Goal: Transaction & Acquisition: Book appointment/travel/reservation

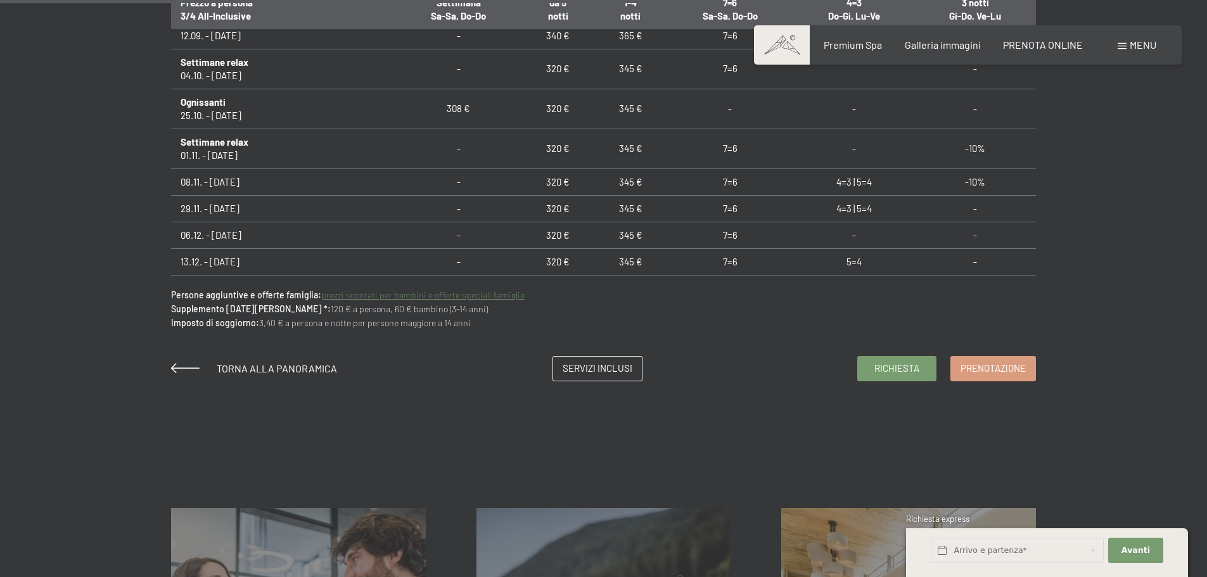
scroll to position [950, 0]
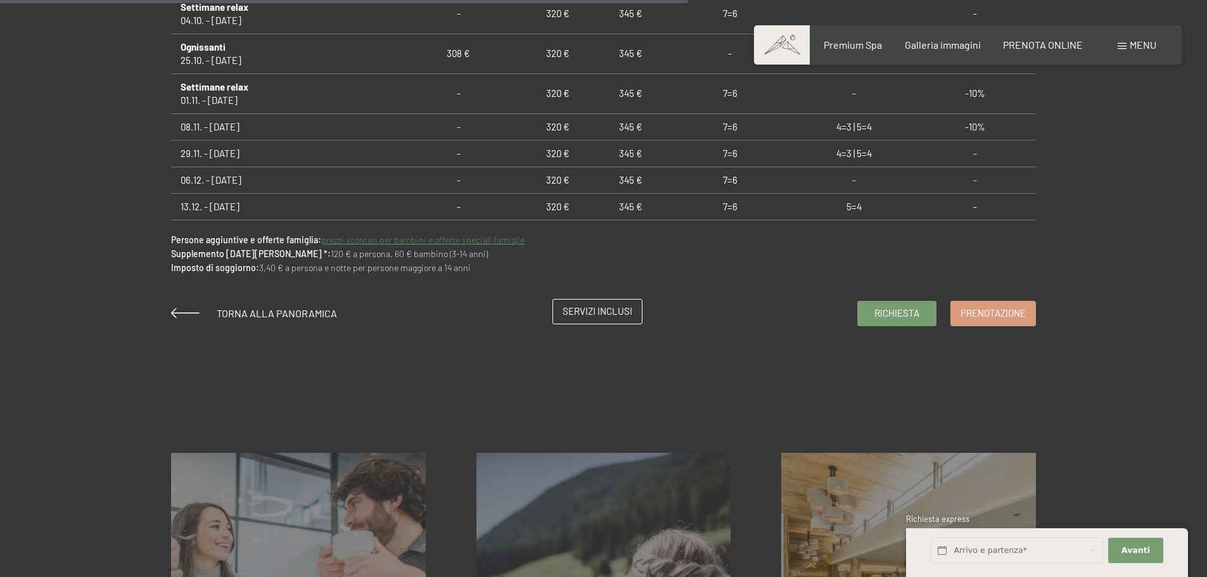
click at [603, 317] on span "Servizi inclusi" at bounding box center [598, 311] width 70 height 13
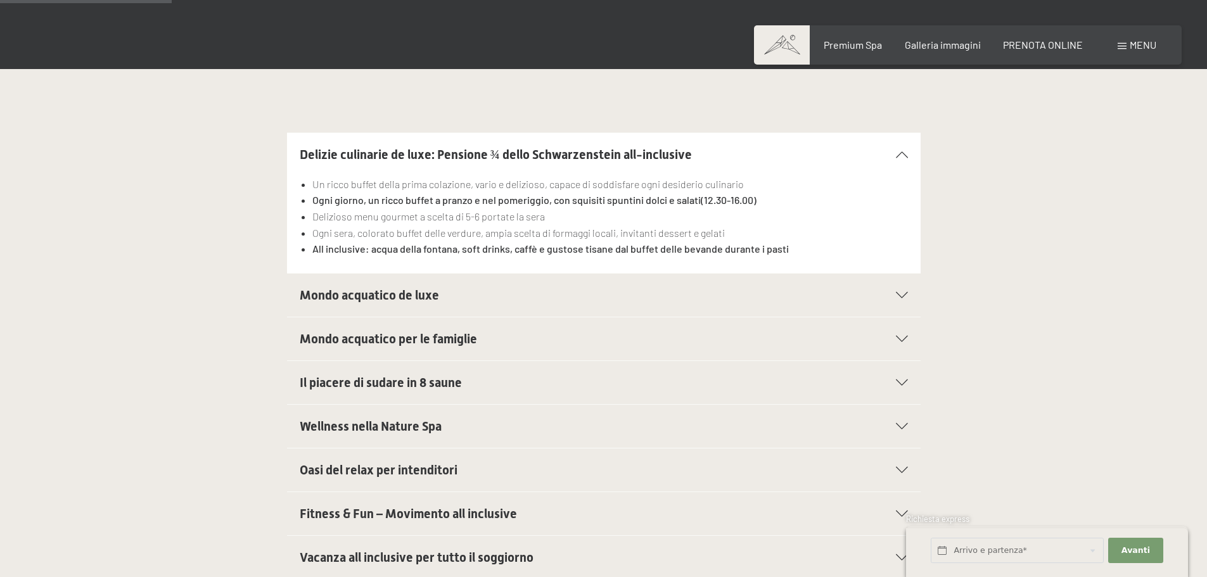
scroll to position [380, 0]
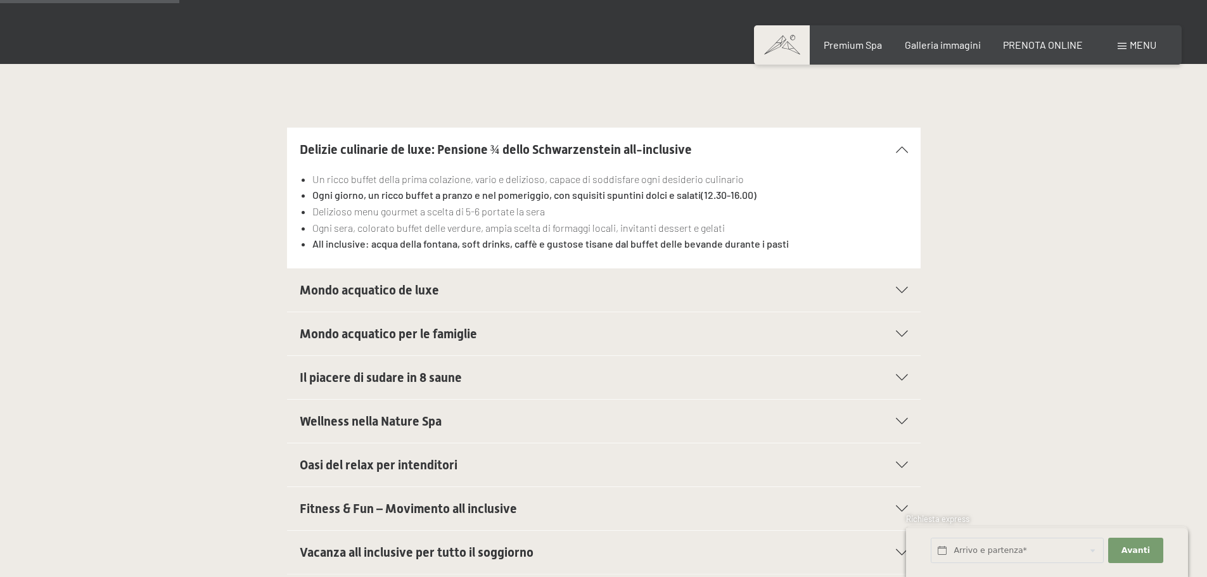
click at [906, 292] on icon at bounding box center [902, 290] width 12 height 6
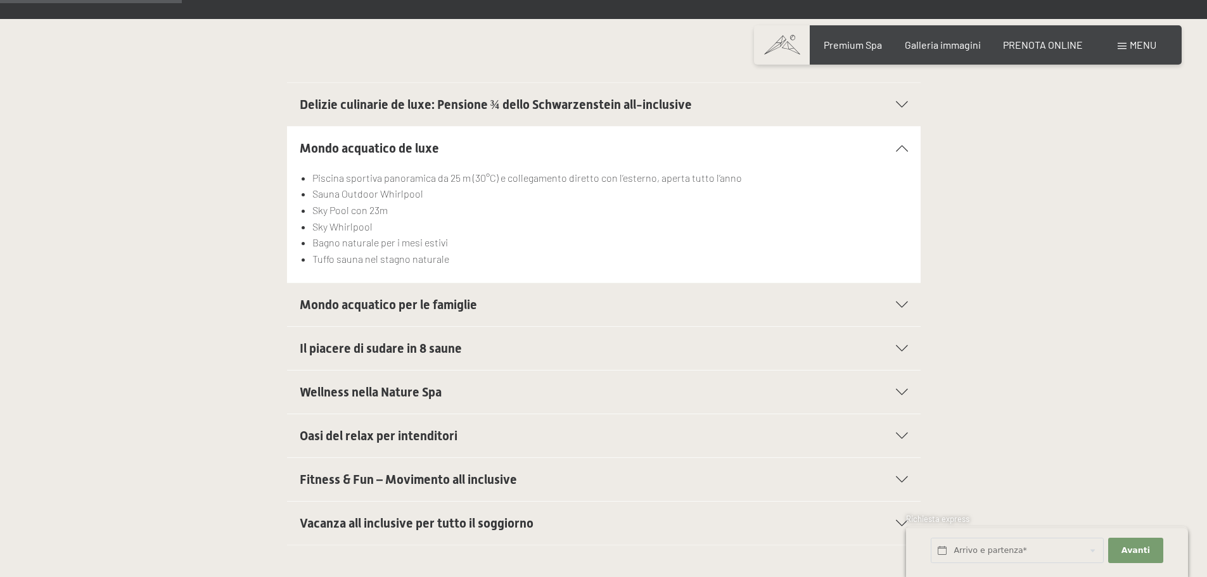
scroll to position [444, 0]
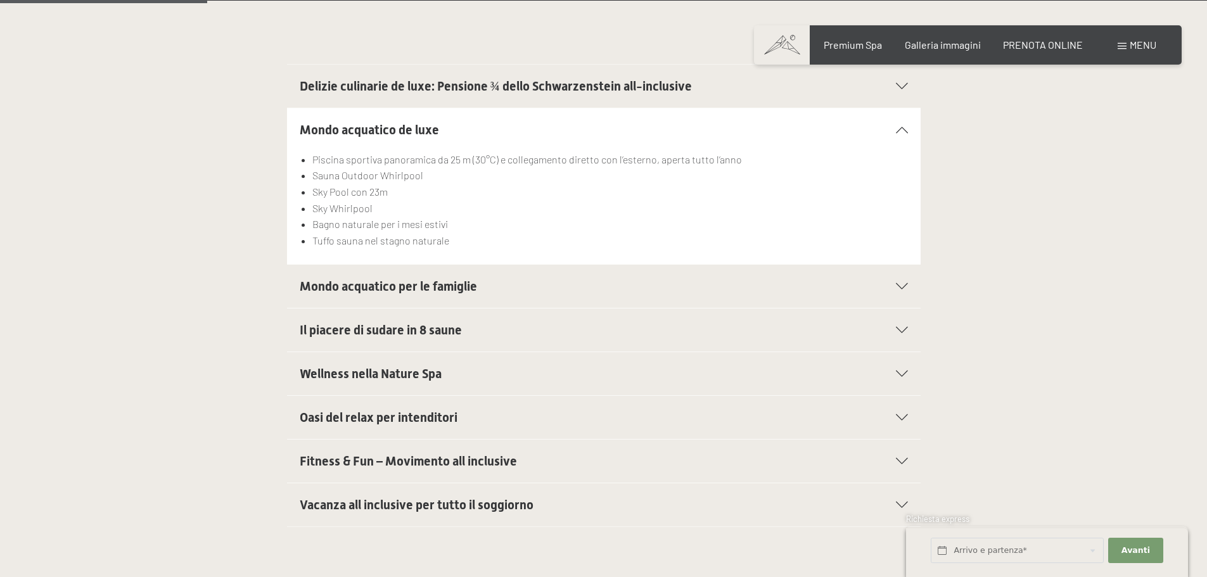
click at [897, 288] on icon at bounding box center [902, 286] width 12 height 6
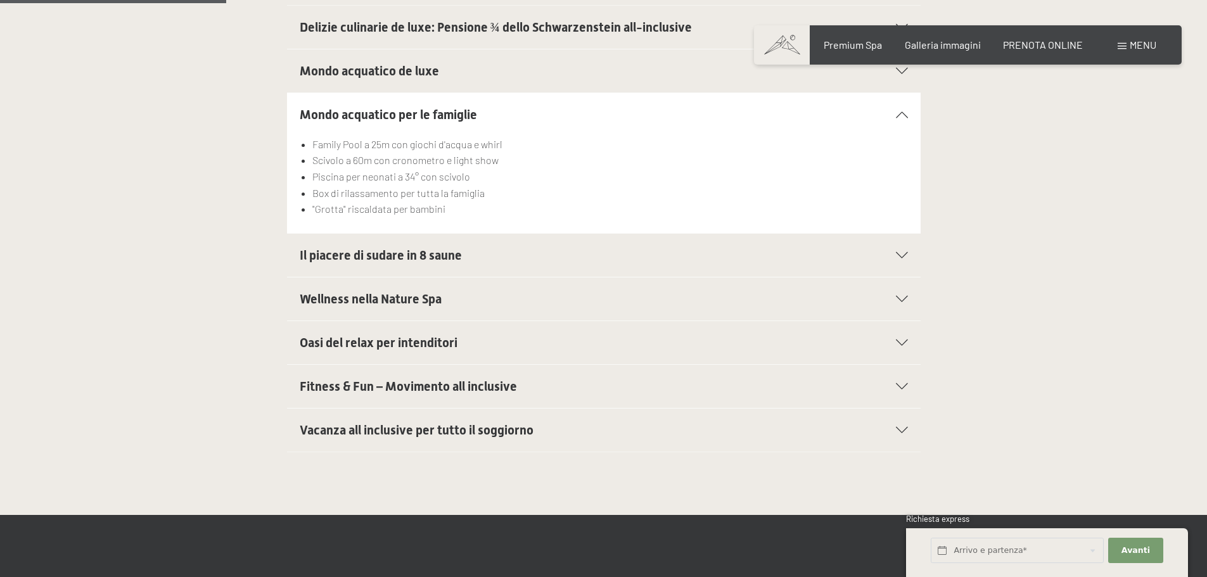
scroll to position [507, 0]
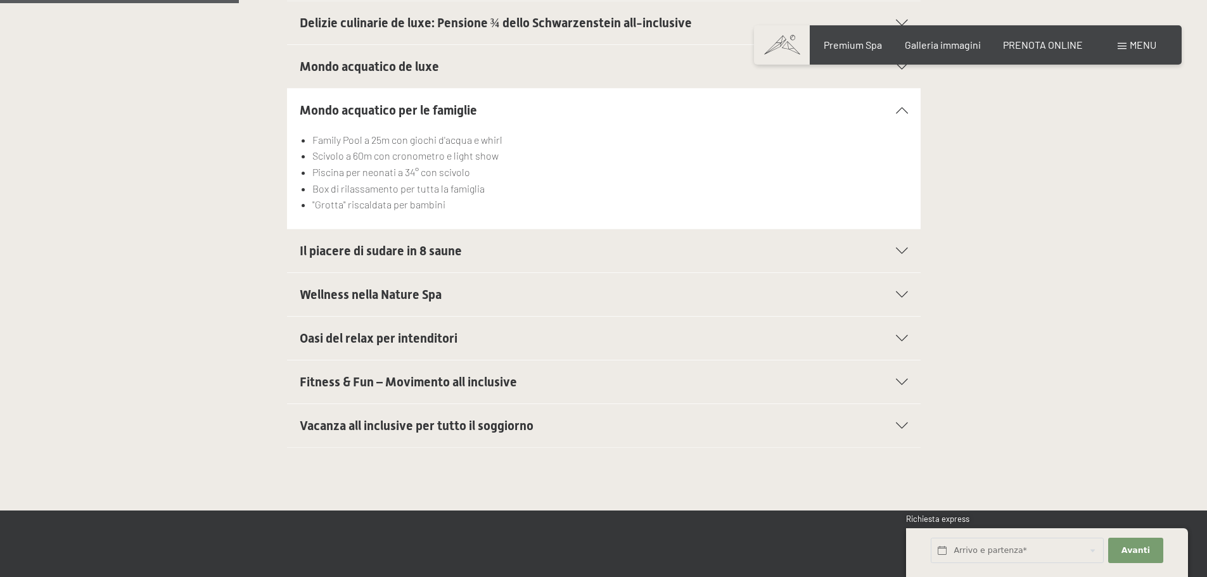
click at [900, 253] on icon at bounding box center [902, 251] width 12 height 6
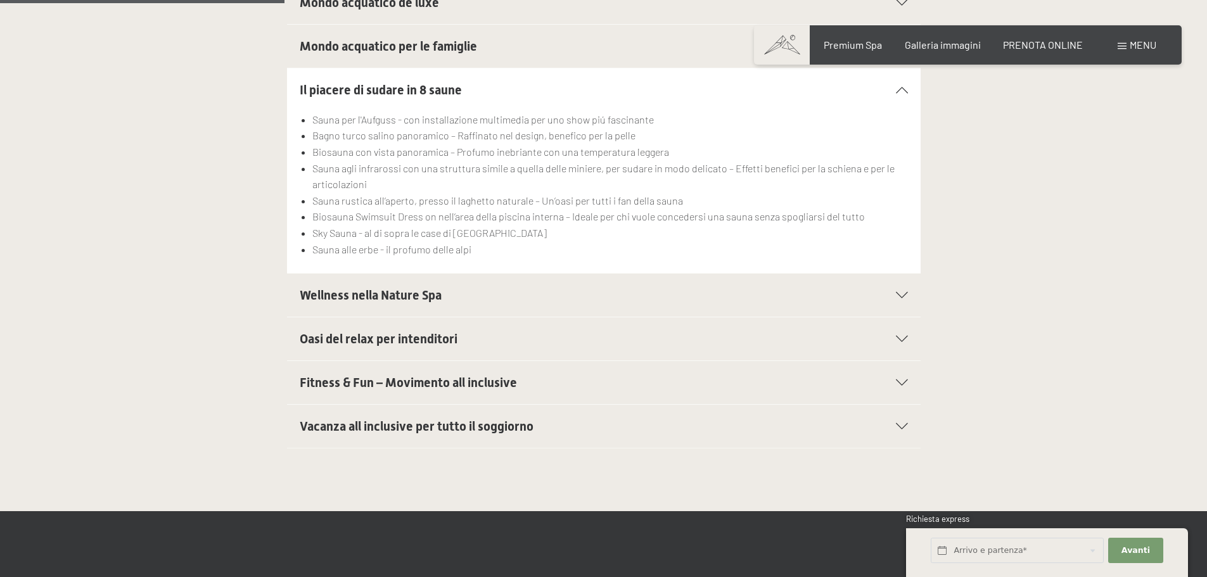
scroll to position [634, 0]
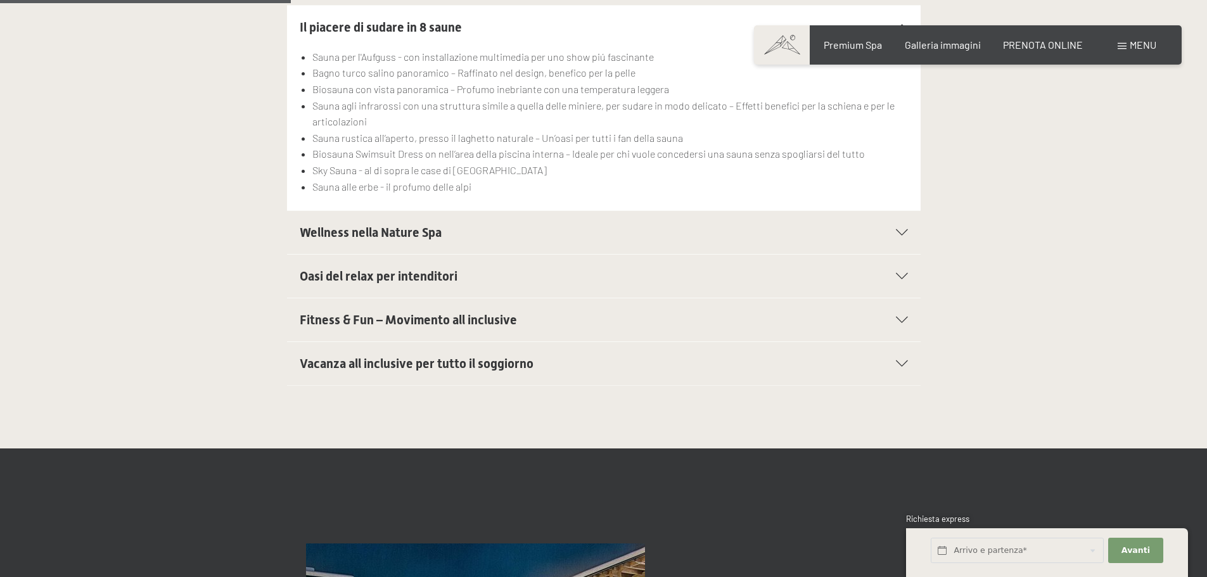
click at [890, 234] on div at bounding box center [894, 232] width 28 height 6
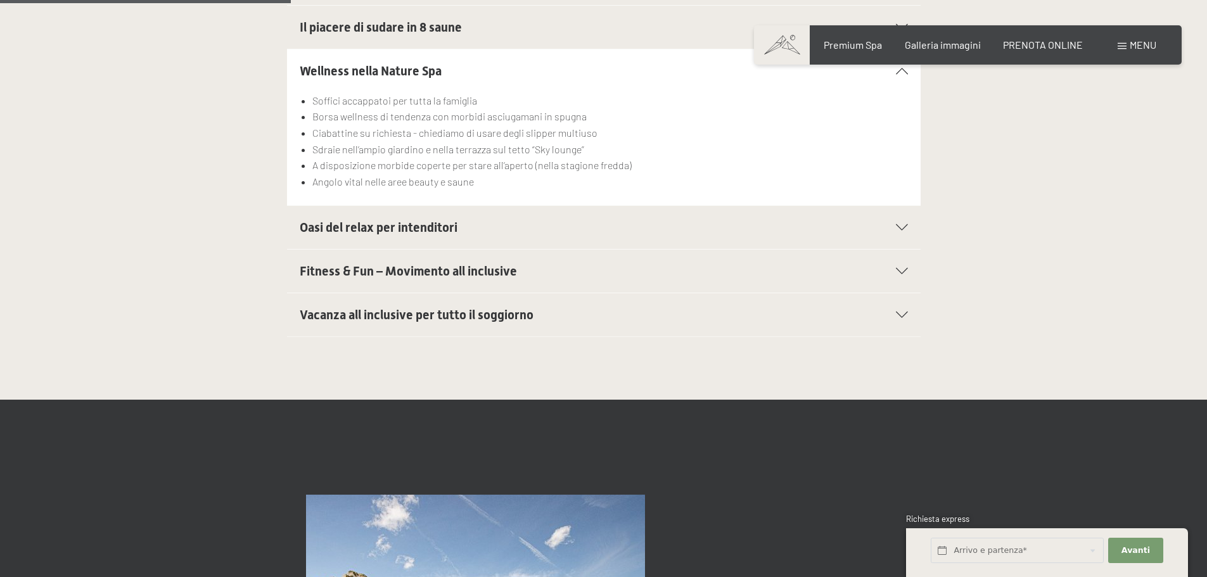
click at [902, 222] on div "Oasi del relax per intenditori" at bounding box center [604, 227] width 608 height 43
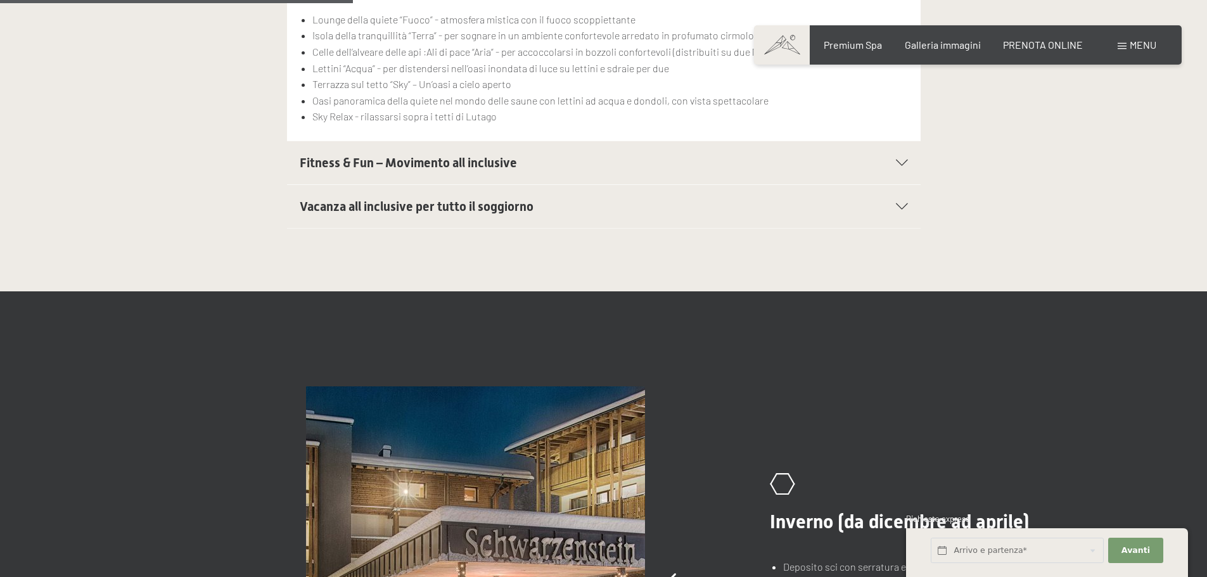
scroll to position [760, 0]
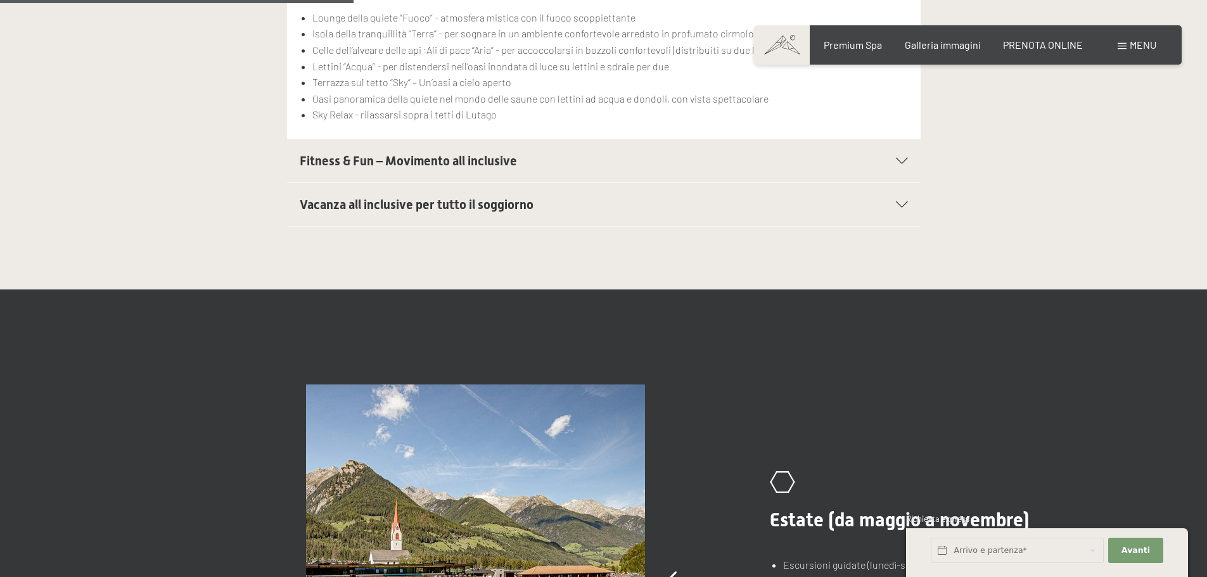
click at [912, 158] on section "Fitness & Fun – Movimento all inclusive In estate 90 ore, mentre in inverno 45 …" at bounding box center [604, 161] width 634 height 44
click at [901, 160] on icon at bounding box center [902, 161] width 12 height 6
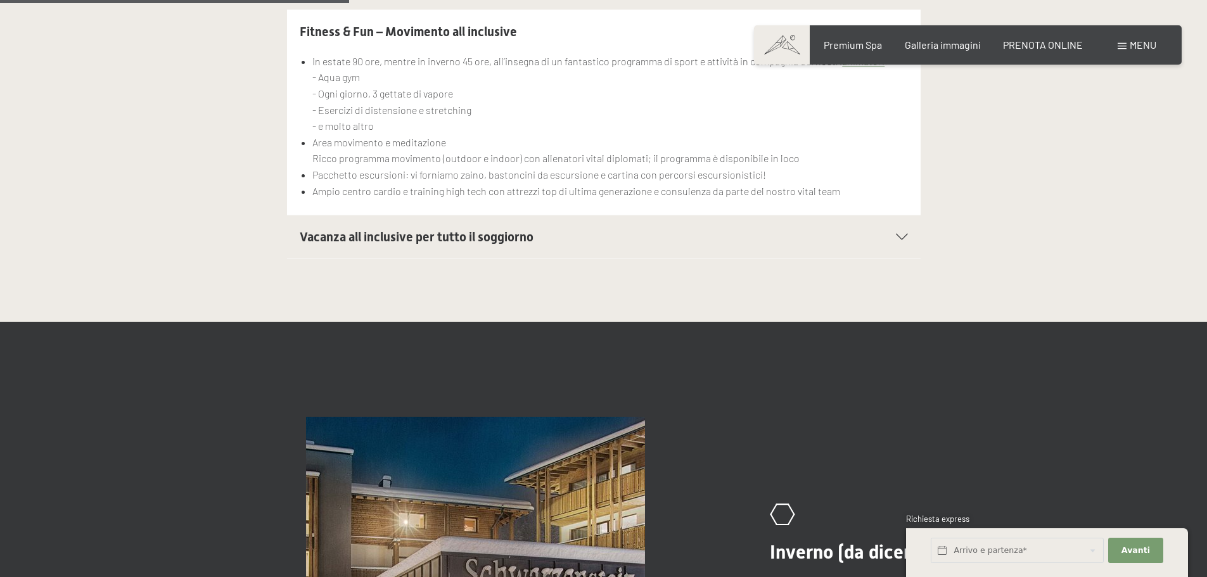
click at [897, 242] on div "Vacanza all inclusive per tutto il soggiorno" at bounding box center [604, 236] width 608 height 43
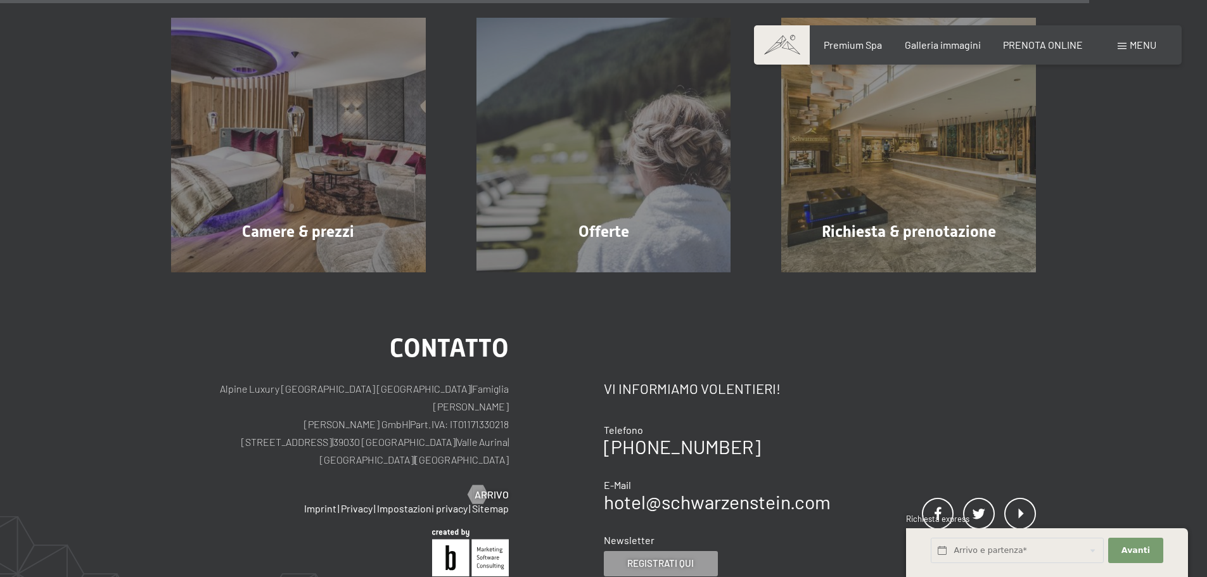
scroll to position [2281, 0]
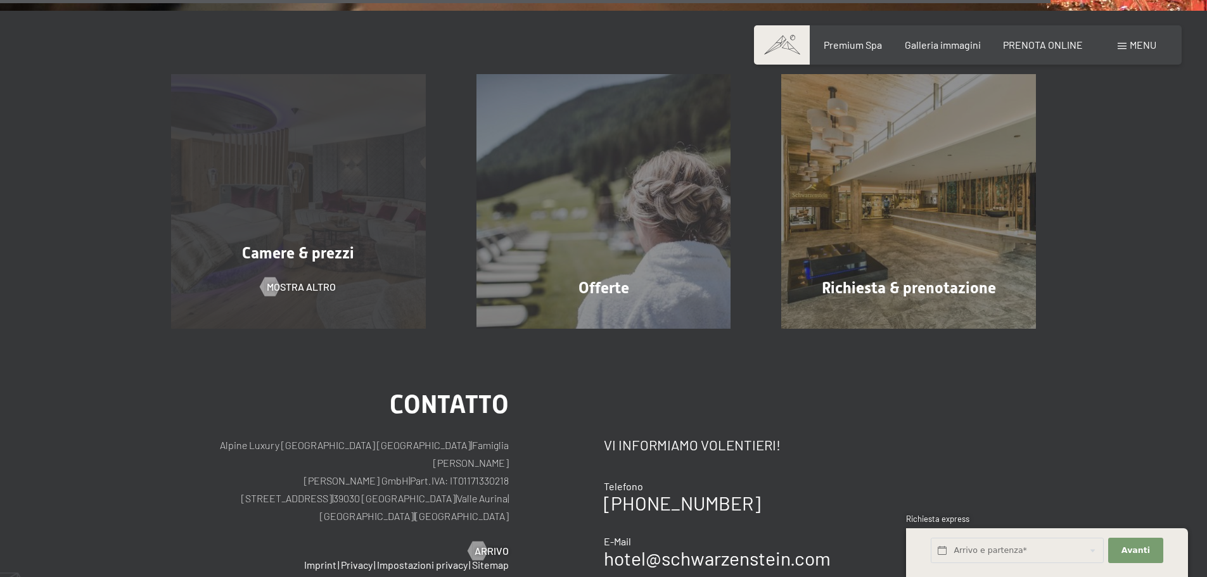
click at [304, 250] on span "Camere & prezzi" at bounding box center [298, 253] width 112 height 18
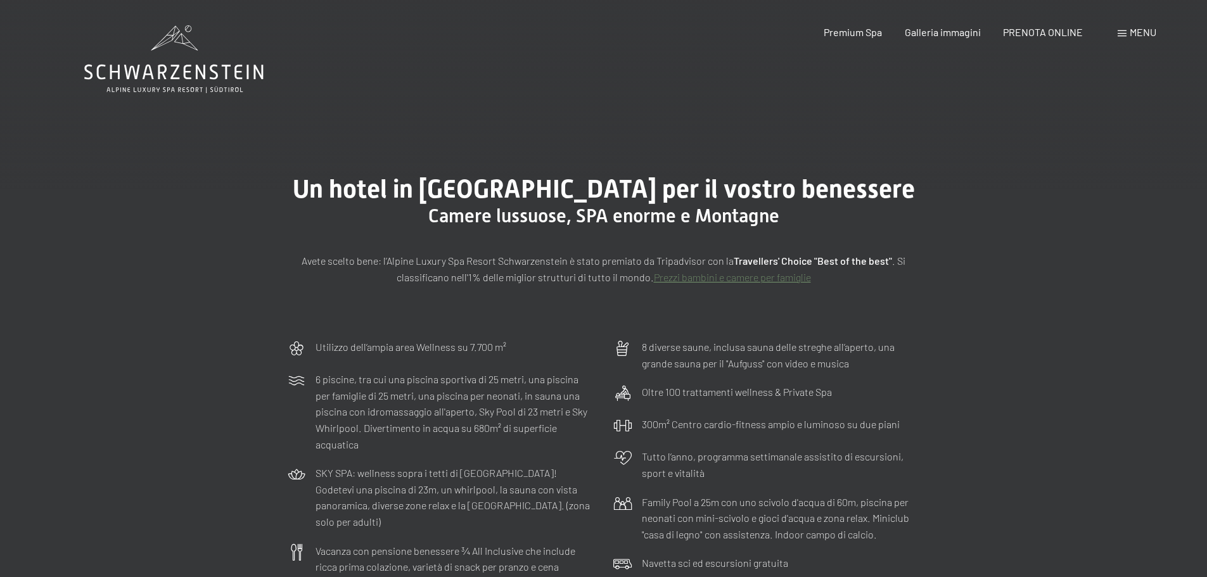
click at [754, 275] on link "Prezzi bambini e camere per famiglie" at bounding box center [732, 277] width 157 height 12
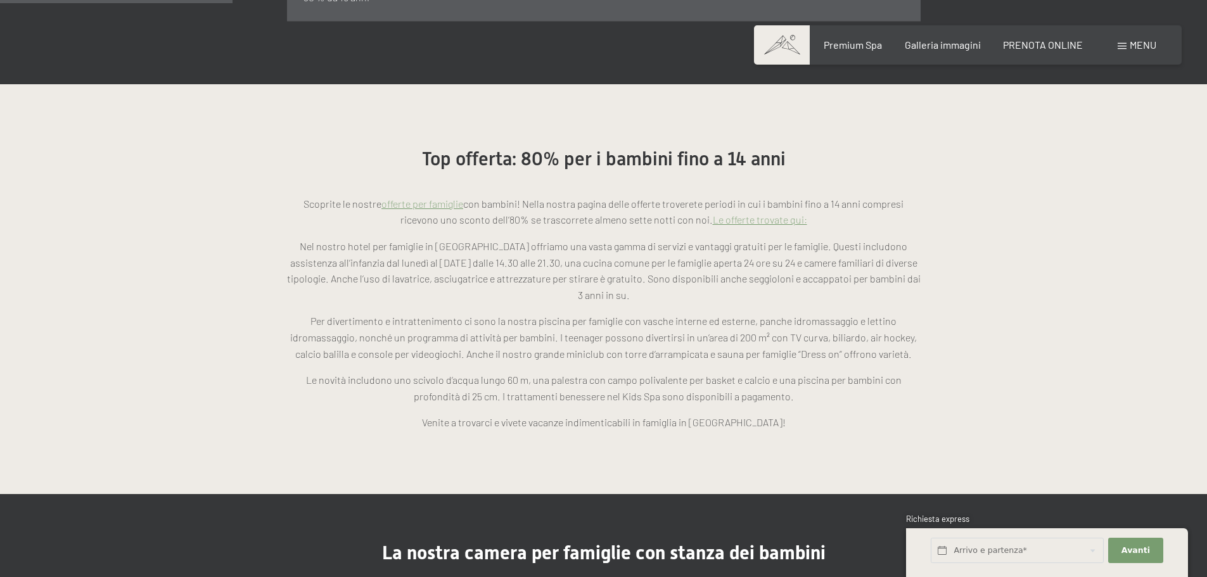
scroll to position [1014, 0]
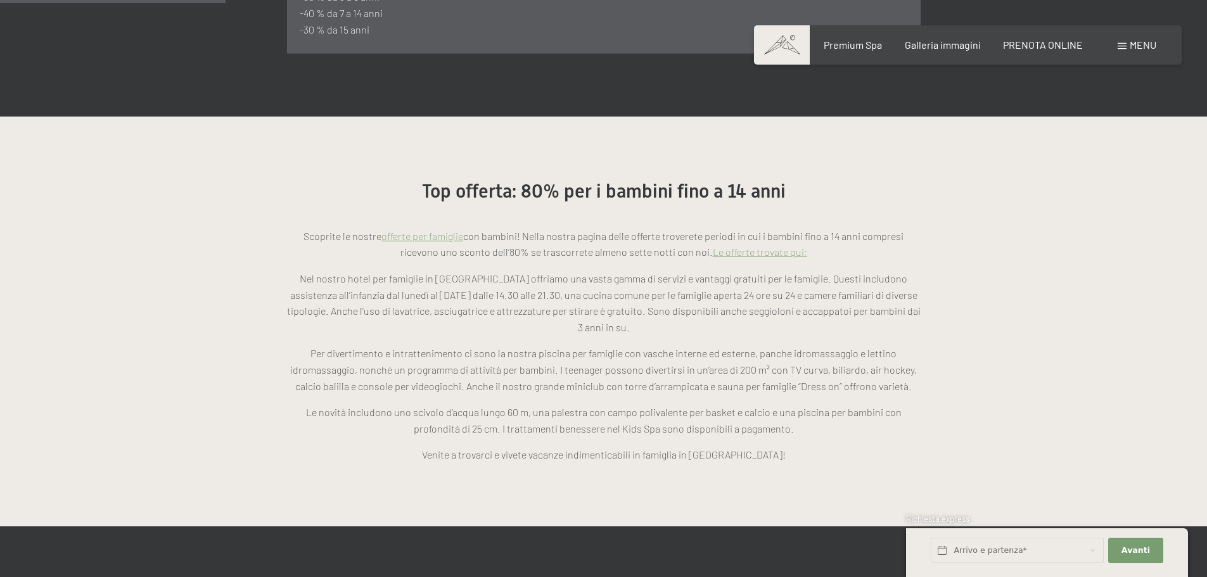
click at [742, 246] on link "Le offerte trovate qui:" at bounding box center [760, 252] width 94 height 12
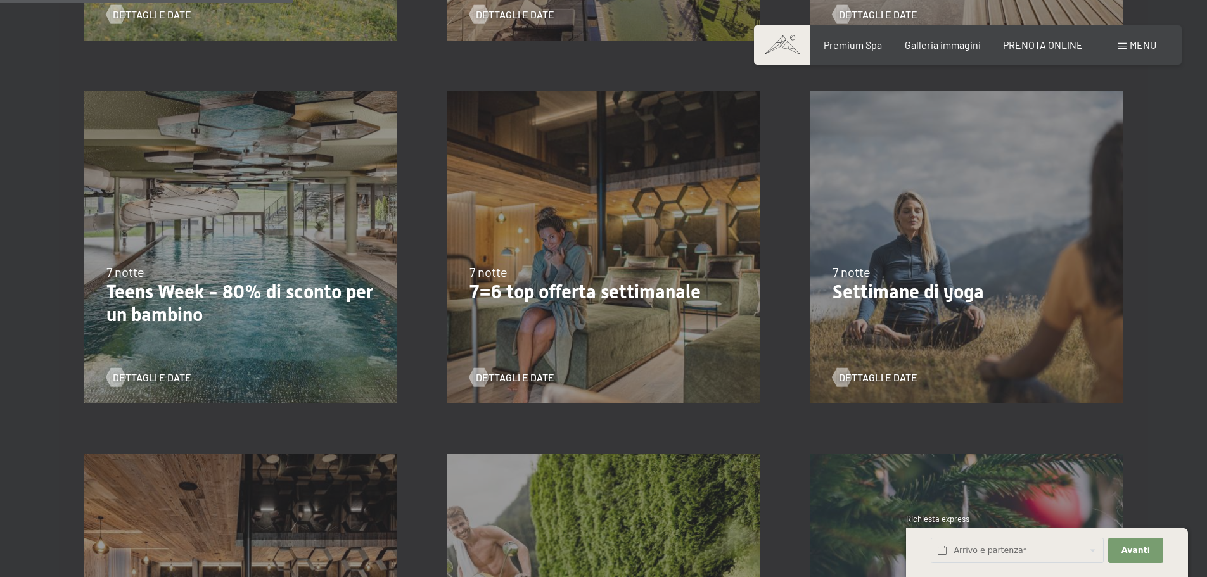
scroll to position [697, 0]
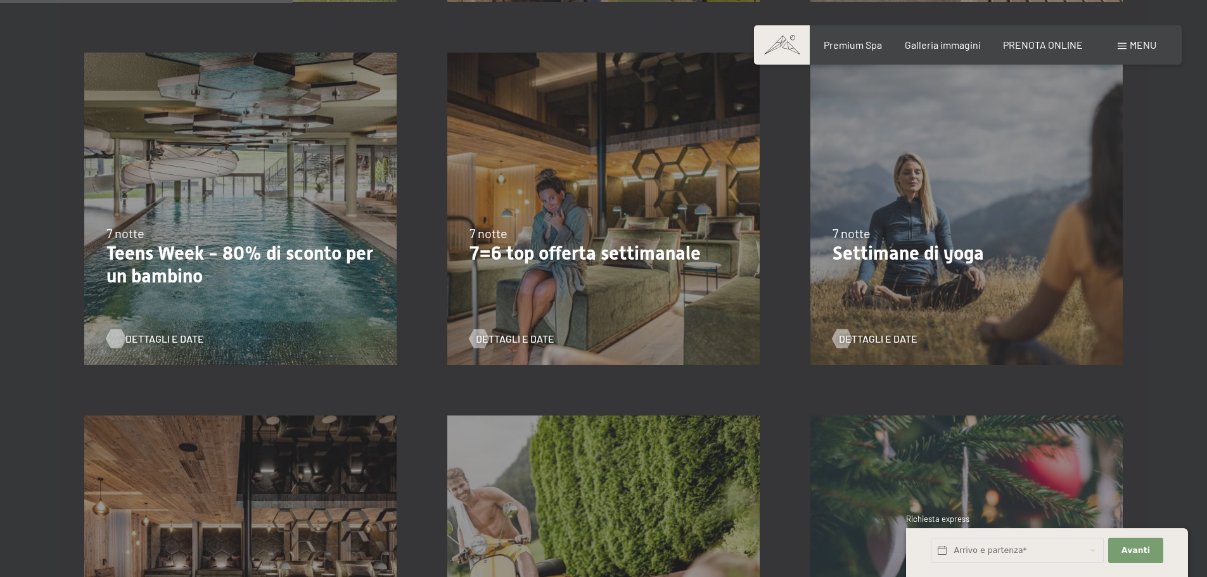
click at [157, 336] on span "Dettagli e Date" at bounding box center [164, 339] width 79 height 14
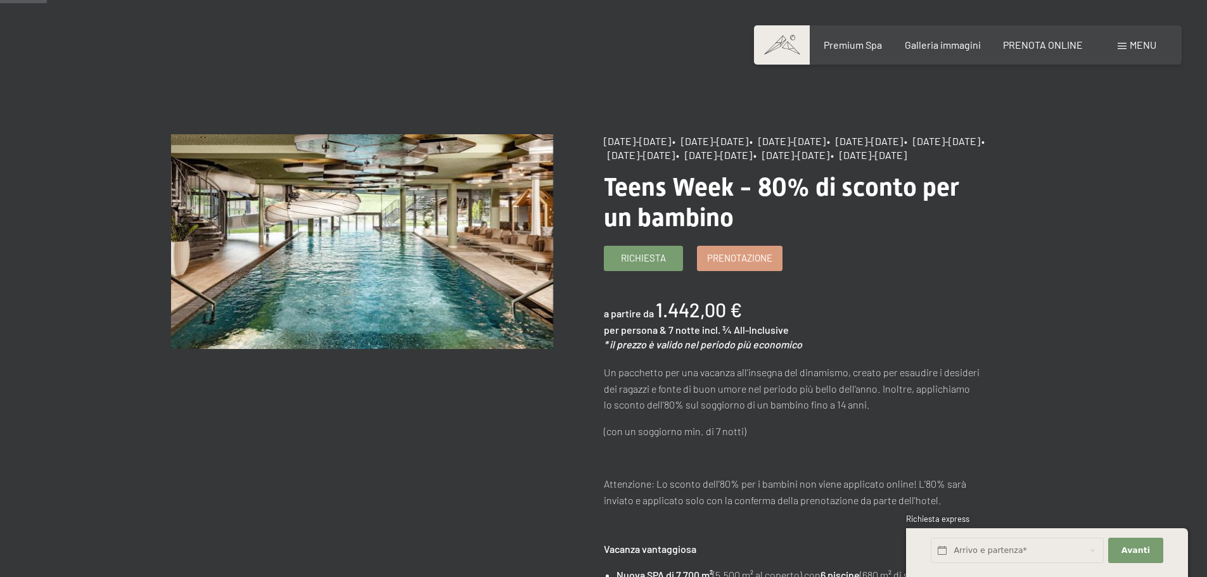
scroll to position [63, 0]
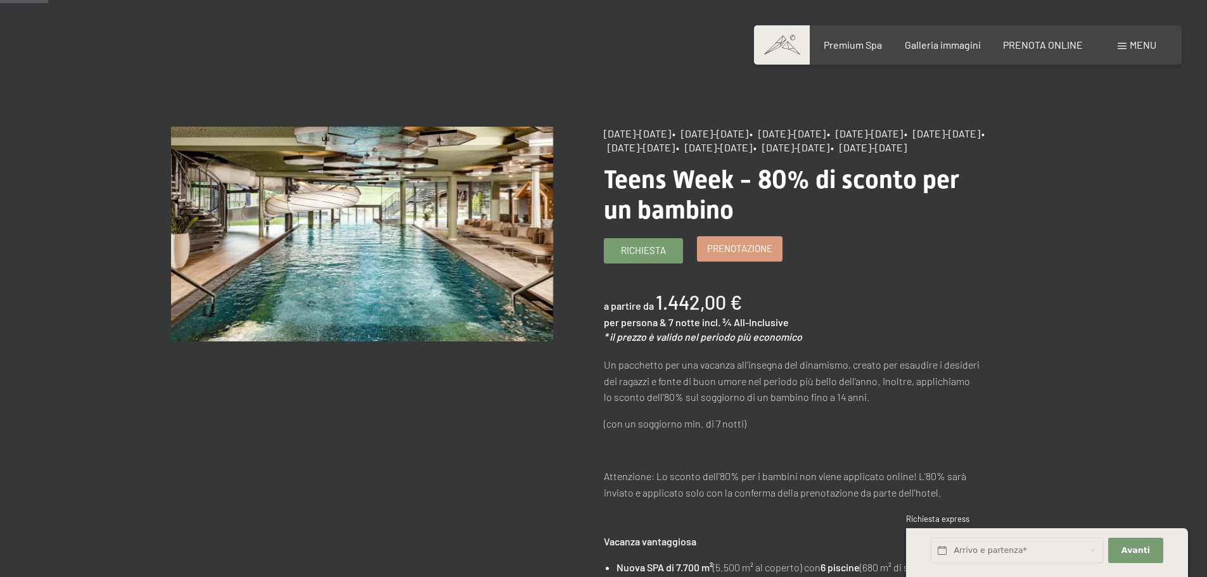
click at [739, 255] on span "Prenotazione" at bounding box center [739, 248] width 65 height 13
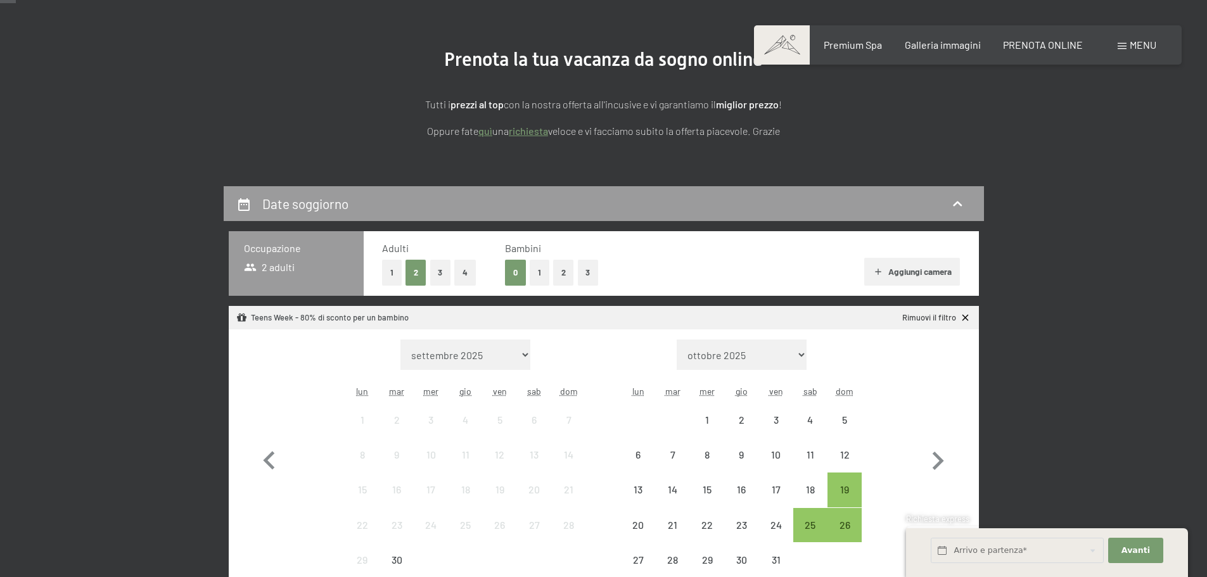
scroll to position [190, 0]
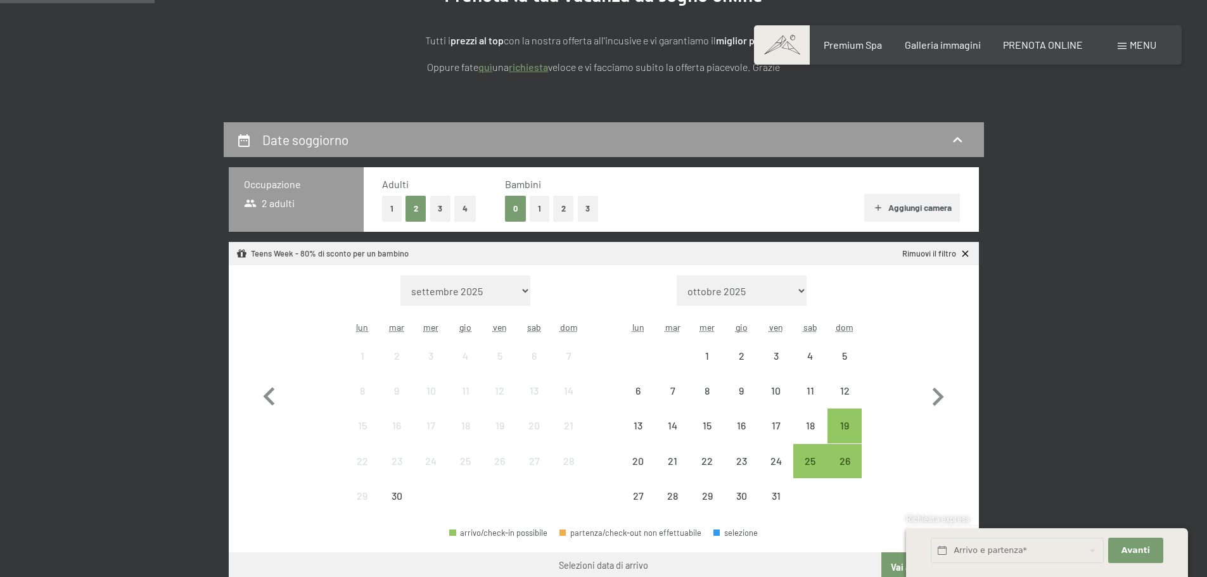
click at [562, 218] on button "2" at bounding box center [563, 209] width 21 height 26
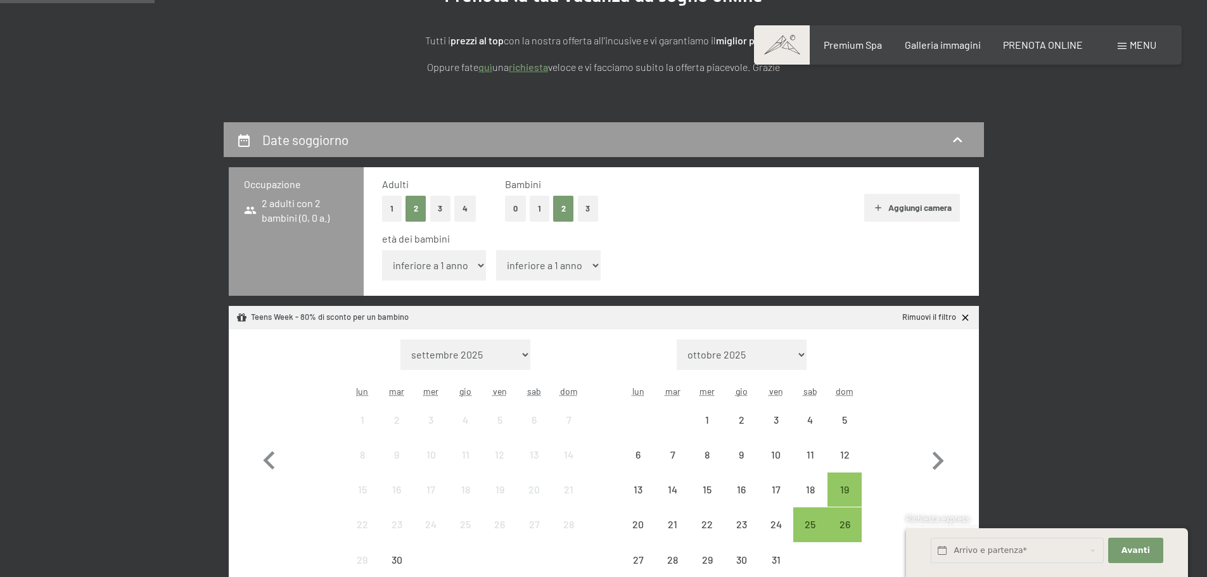
click at [478, 263] on select "inferiore a 1 anno 1 anno 2 anni 3 anni 4 anni 5 anni 6 anni 7 anni 8 anni 9 an…" at bounding box center [434, 265] width 105 height 30
select select "10"
click at [382, 250] on select "inferiore a 1 anno 1 anno 2 anni 3 anni 4 anni 5 anni 6 anni 7 anni 8 anni 9 an…" at bounding box center [434, 265] width 105 height 30
click at [563, 267] on select "inferiore a 1 anno 1 anno 2 anni 3 anni 4 anni 5 anni 6 anni 7 anni 8 anni 9 an…" at bounding box center [548, 265] width 105 height 30
select select "14"
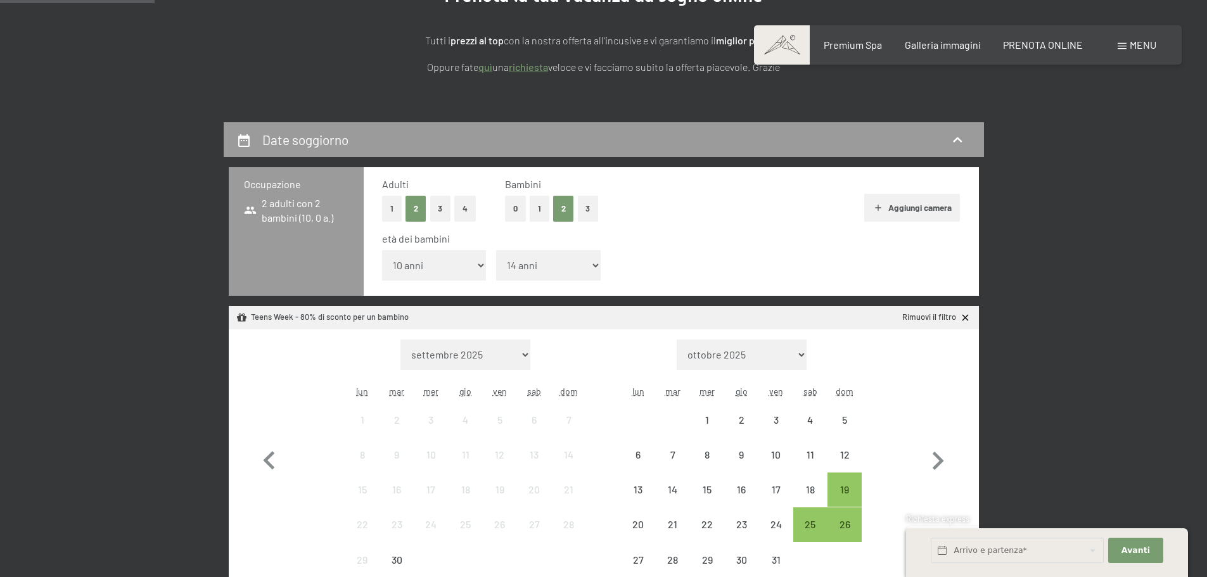
click at [496, 250] on select "inferiore a 1 anno 1 anno 2 anni 3 anni 4 anni 5 anni 6 anni 7 anni 8 anni 9 an…" at bounding box center [548, 265] width 105 height 30
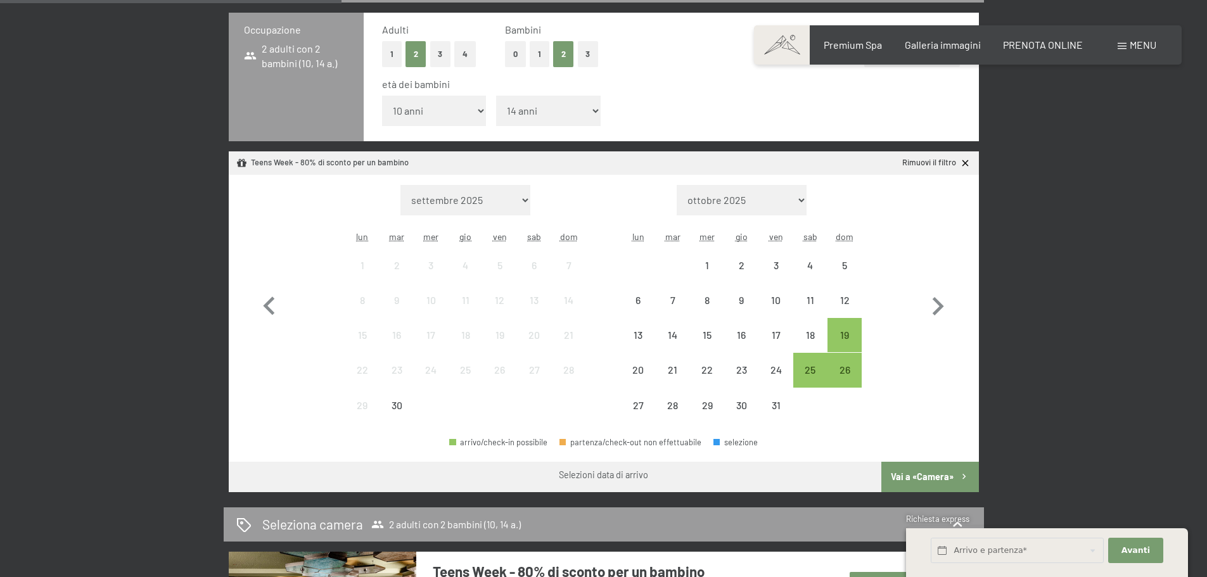
scroll to position [380, 0]
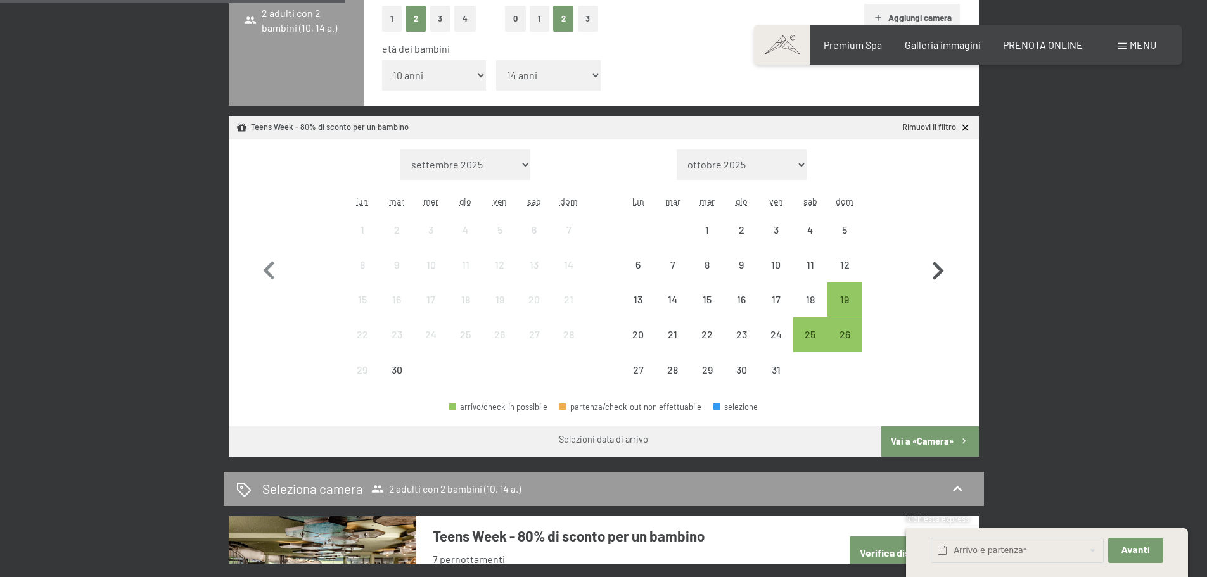
click at [938, 274] on icon "button" at bounding box center [938, 271] width 11 height 18
select select "[DATE]"
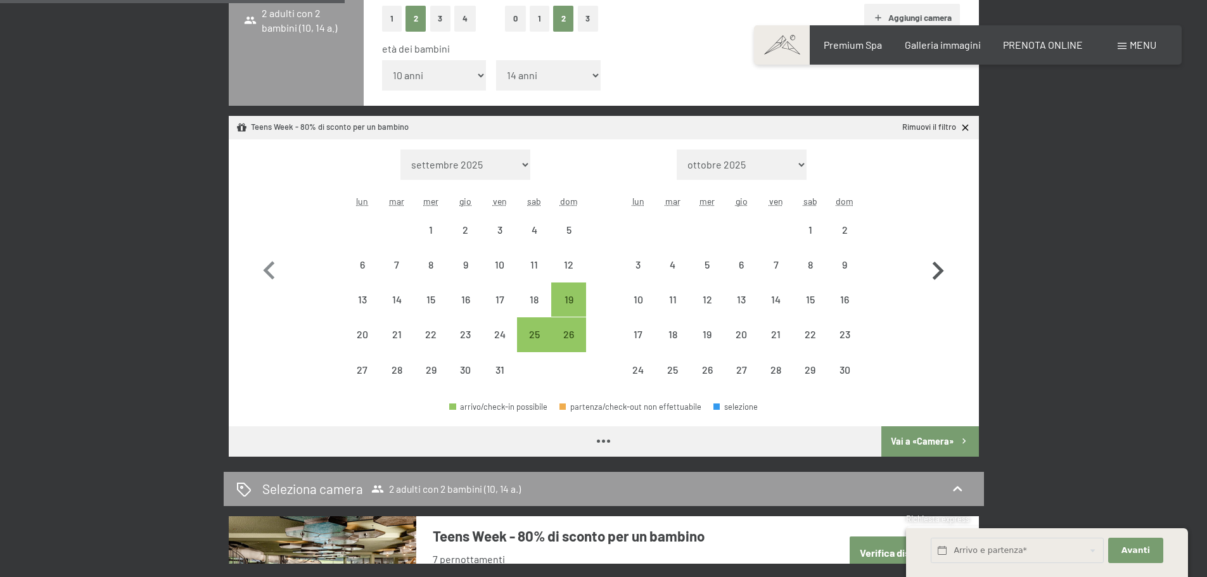
select select "[DATE]"
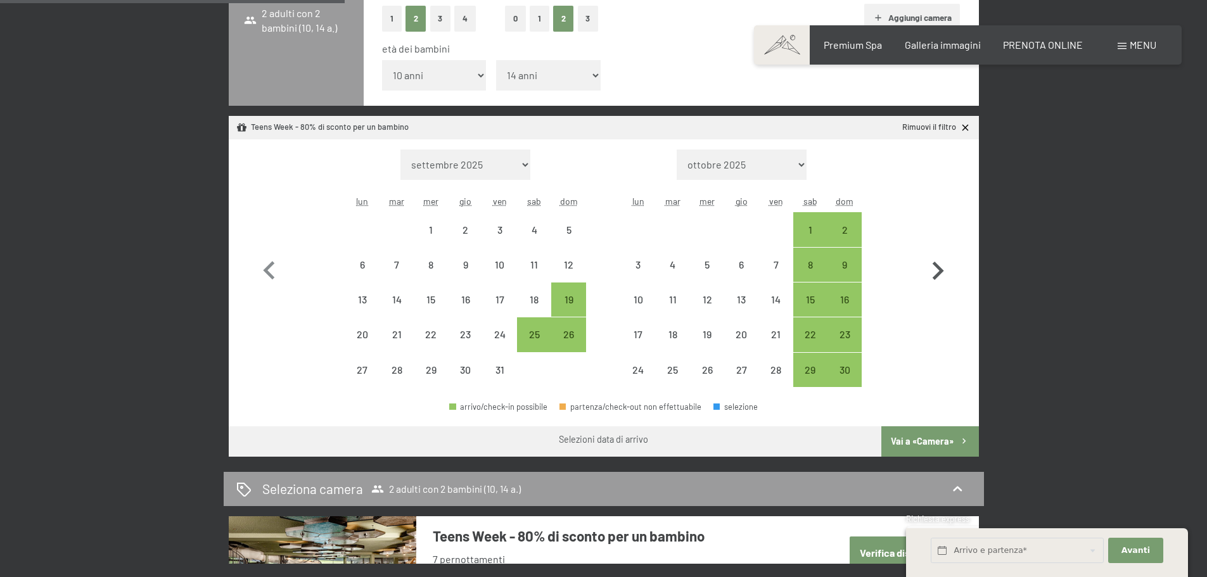
click at [938, 274] on icon "button" at bounding box center [938, 271] width 11 height 18
select select "[DATE]"
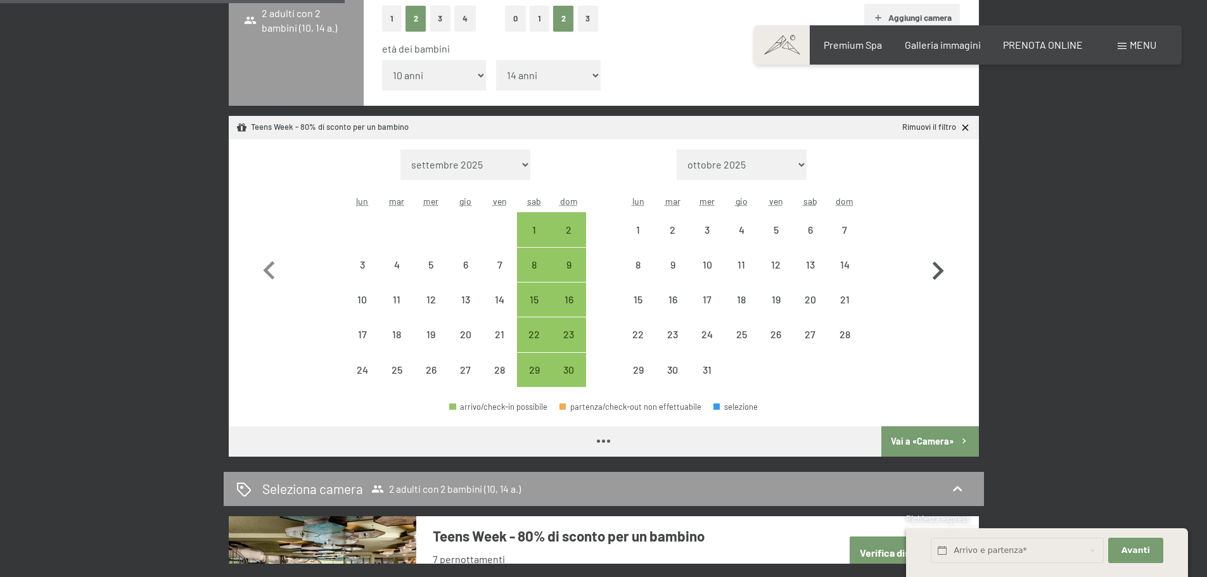
select select "[DATE]"
click at [938, 274] on icon "button" at bounding box center [938, 271] width 11 height 18
select select "[DATE]"
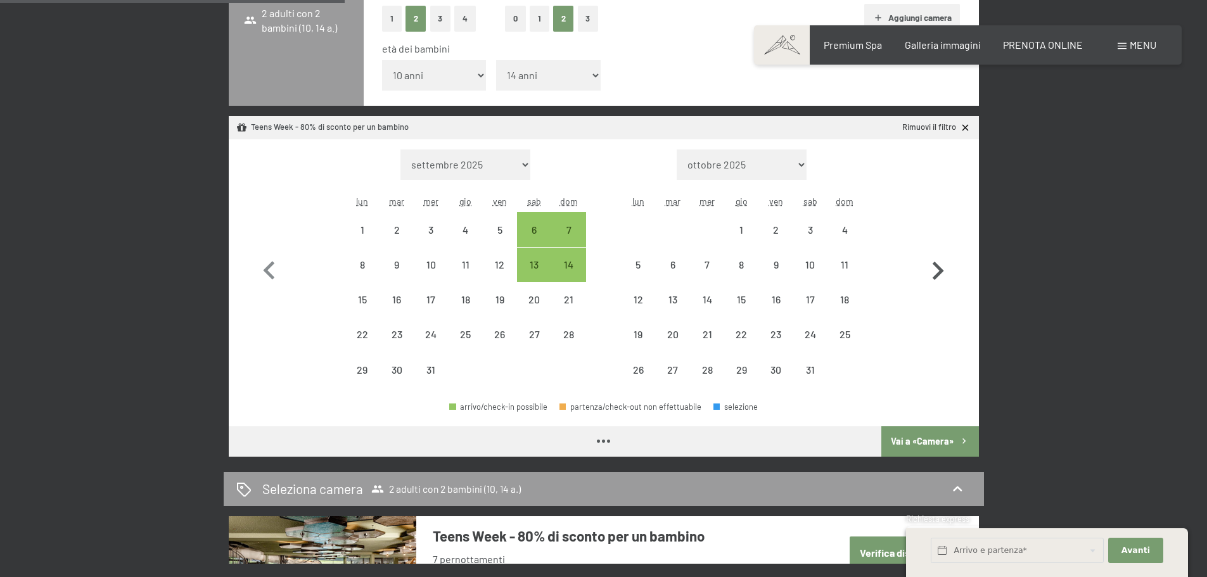
select select "[DATE]"
click at [939, 267] on icon "button" at bounding box center [938, 271] width 11 height 18
select select "[DATE]"
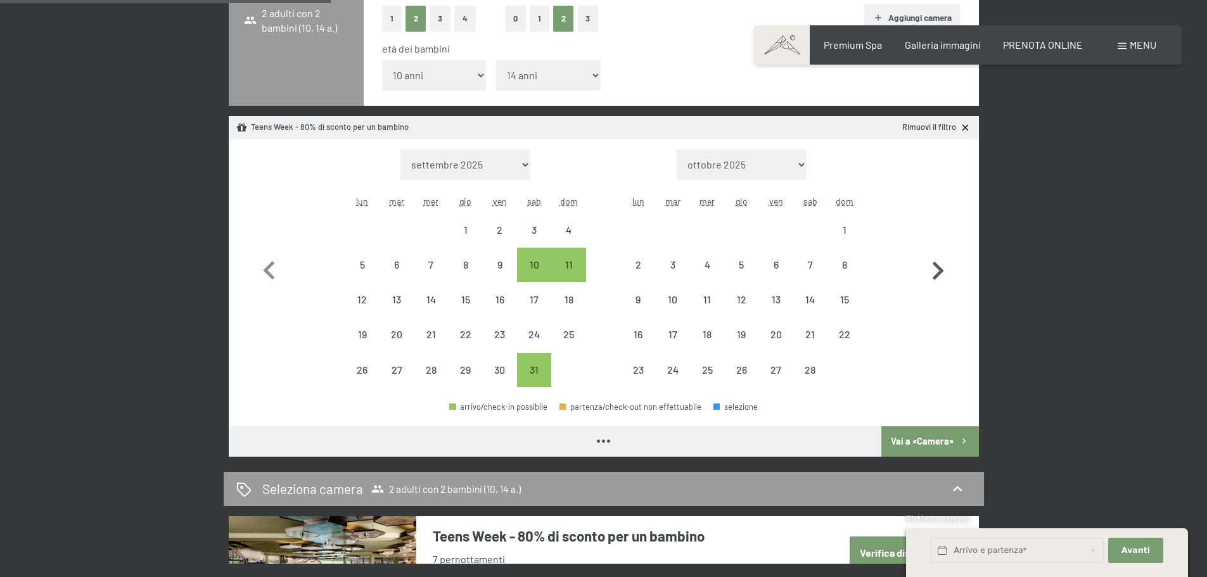
select select "[DATE]"
click at [810, 269] on div "7" at bounding box center [811, 276] width 32 height 32
select select "[DATE]"
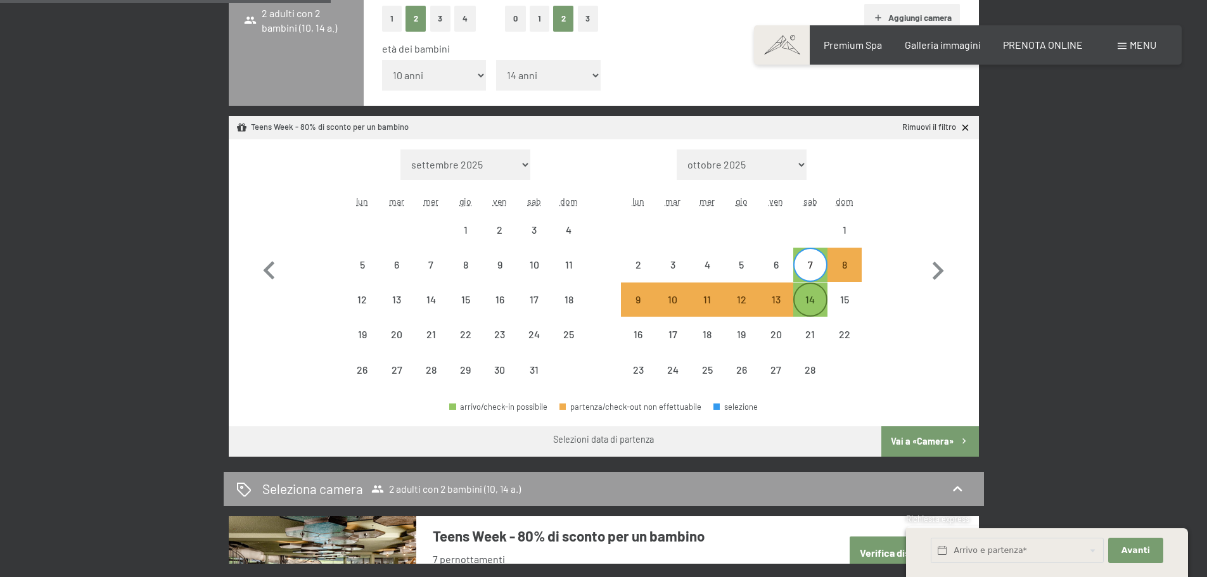
click at [814, 305] on div "14" at bounding box center [811, 311] width 32 height 32
select select "[DATE]"
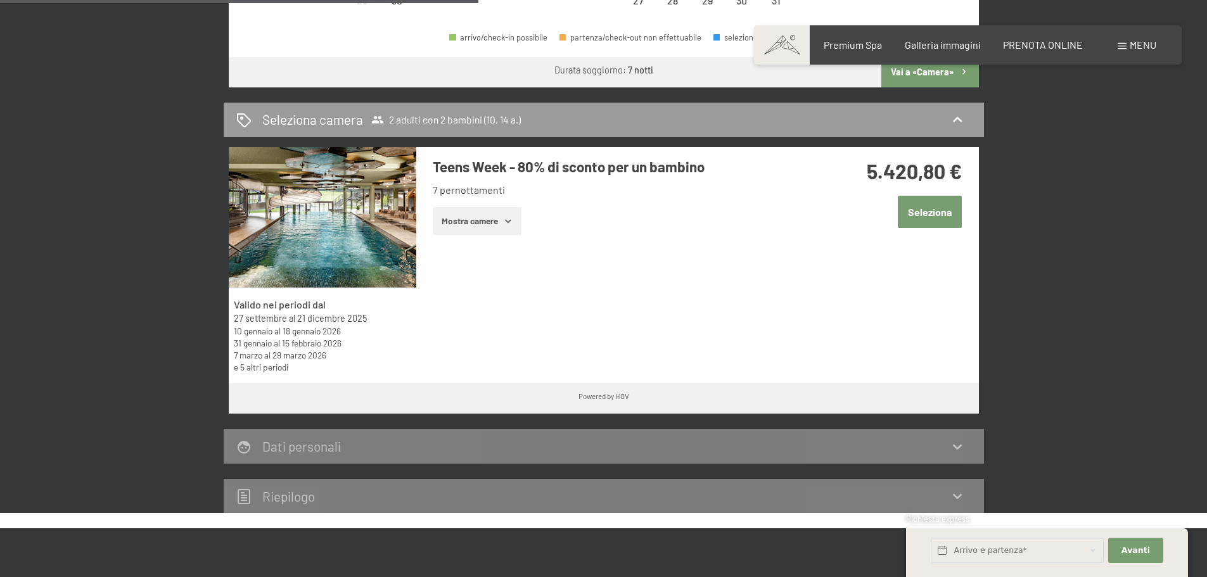
scroll to position [760, 0]
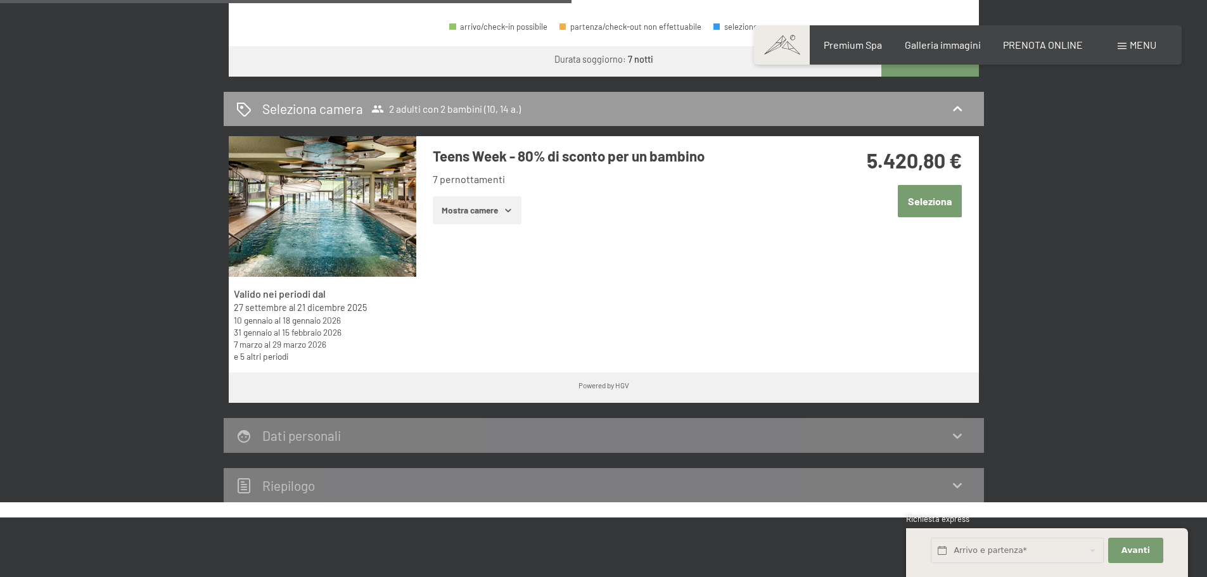
click at [510, 210] on icon "button" at bounding box center [508, 210] width 6 height 3
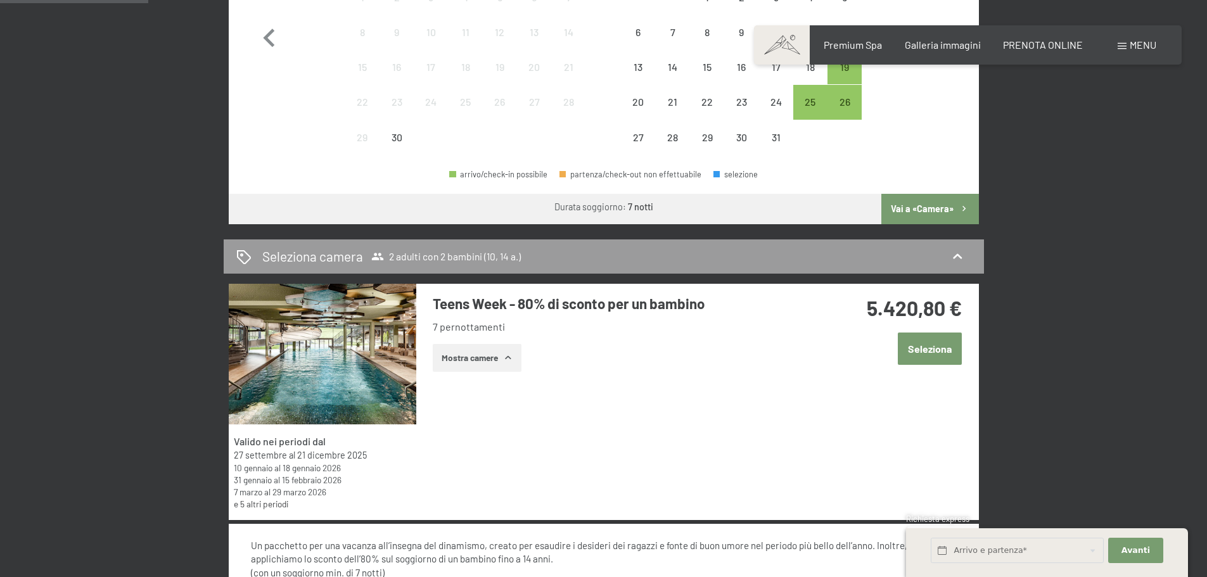
scroll to position [444, 0]
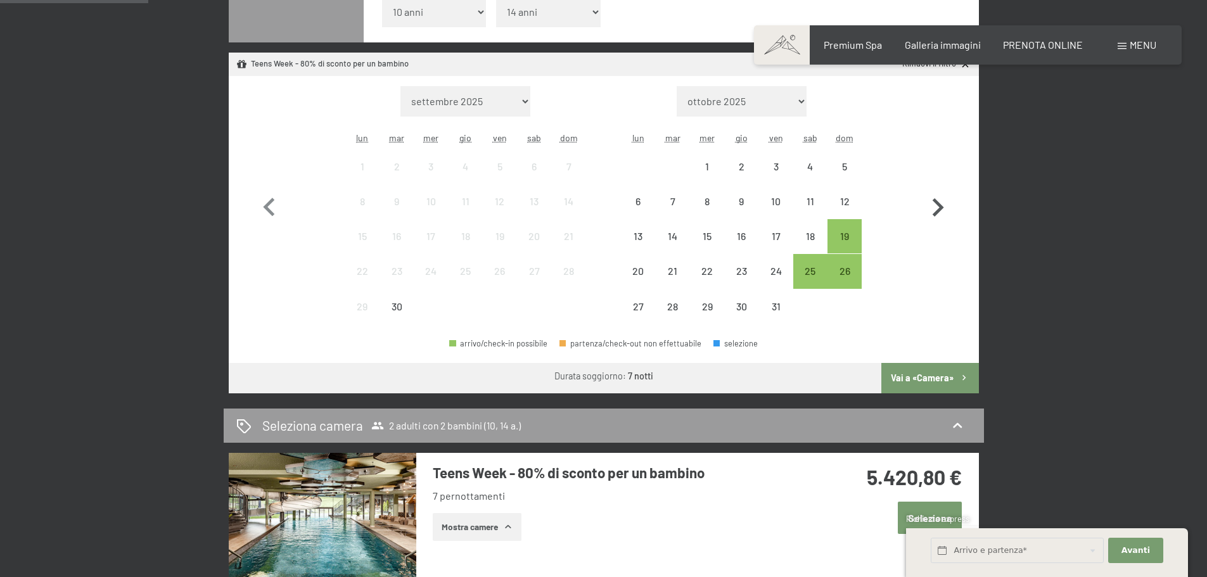
click at [933, 206] on icon "button" at bounding box center [937, 207] width 37 height 37
select select "[DATE]"
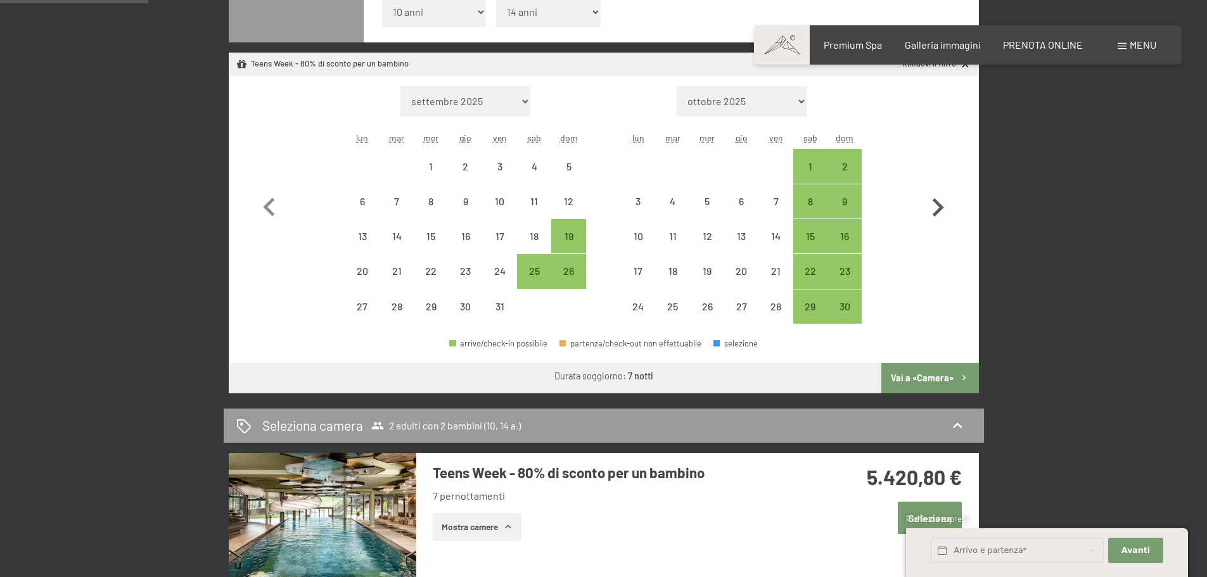
click at [933, 206] on icon "button" at bounding box center [937, 207] width 37 height 37
select select "[DATE]"
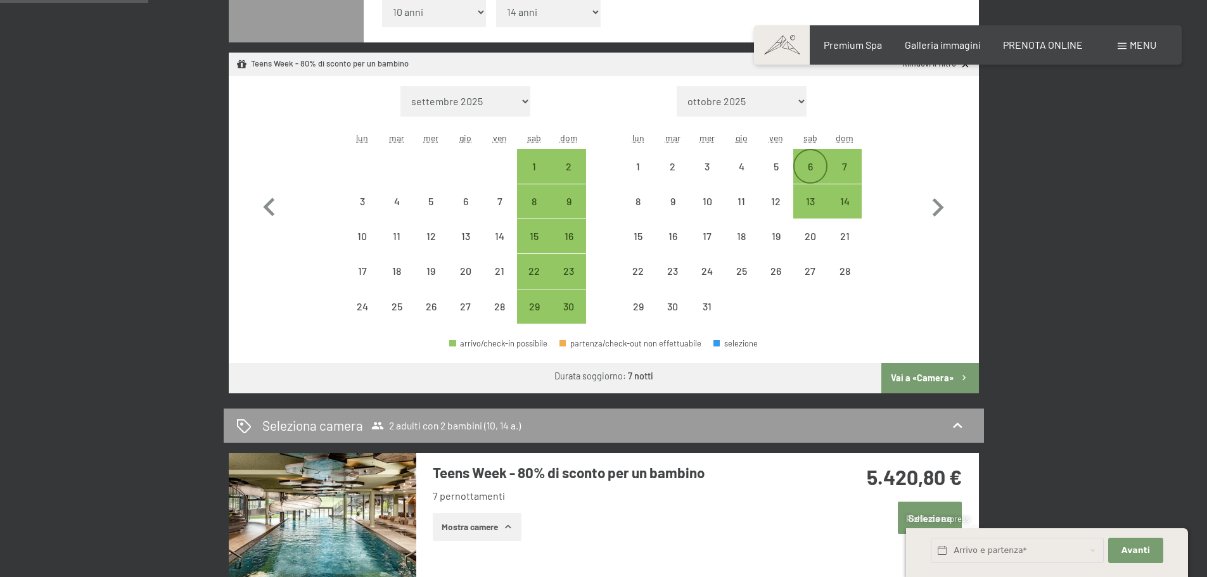
click at [810, 166] on div "6" at bounding box center [811, 178] width 32 height 32
select select "[DATE]"
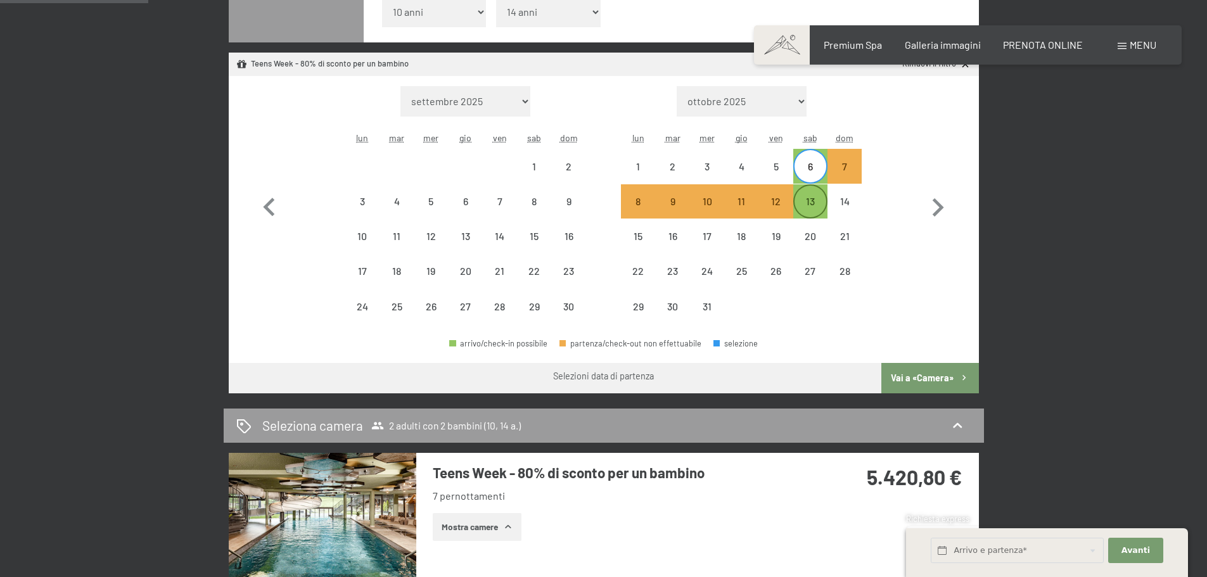
click at [810, 201] on div "13" at bounding box center [811, 212] width 32 height 32
select select "[DATE]"
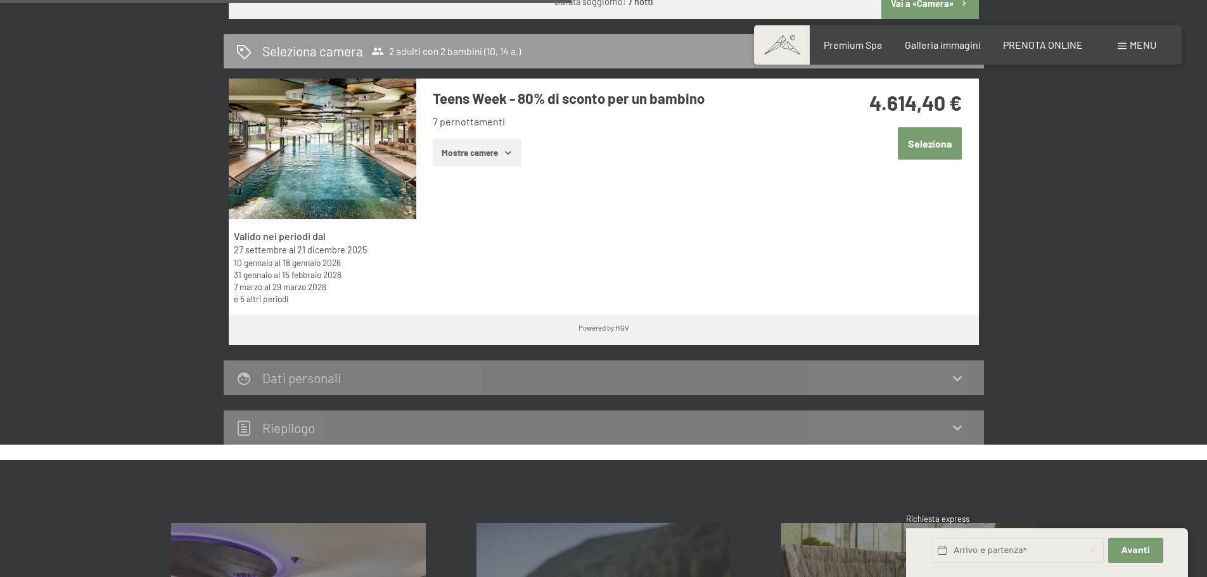
scroll to position [760, 0]
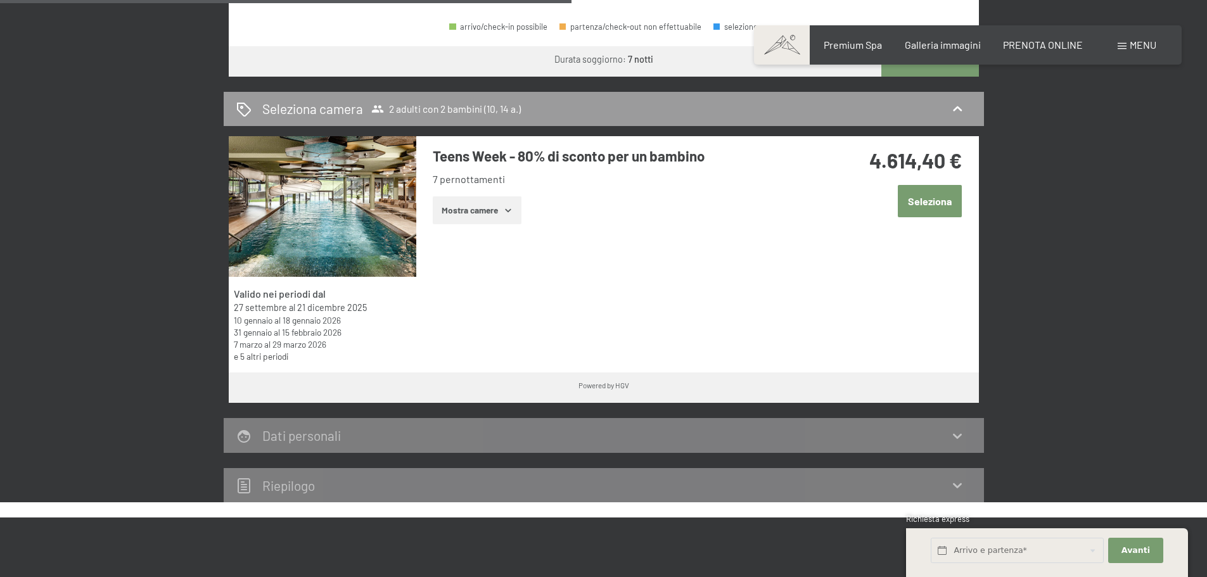
click at [508, 214] on icon "button" at bounding box center [508, 210] width 10 height 10
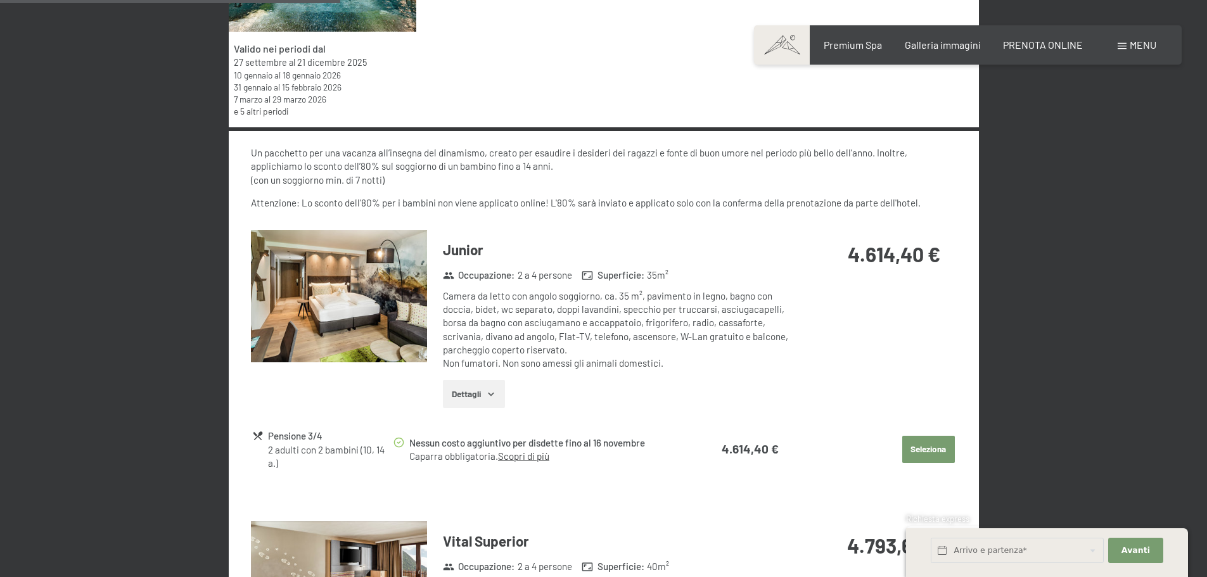
scroll to position [1014, 0]
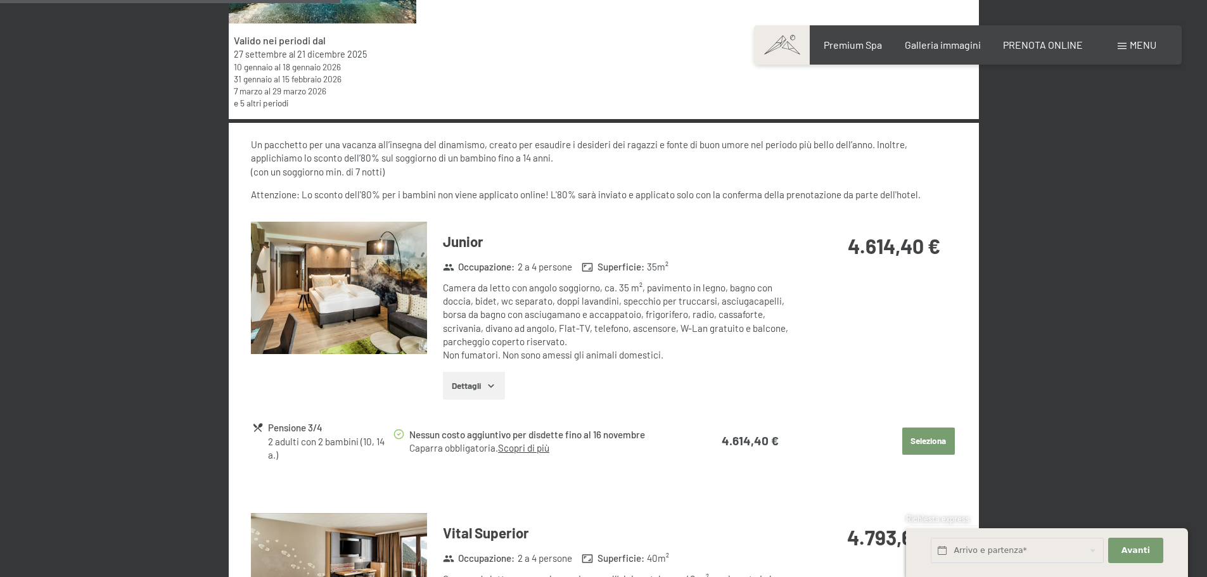
click at [493, 388] on icon "button" at bounding box center [491, 386] width 10 height 10
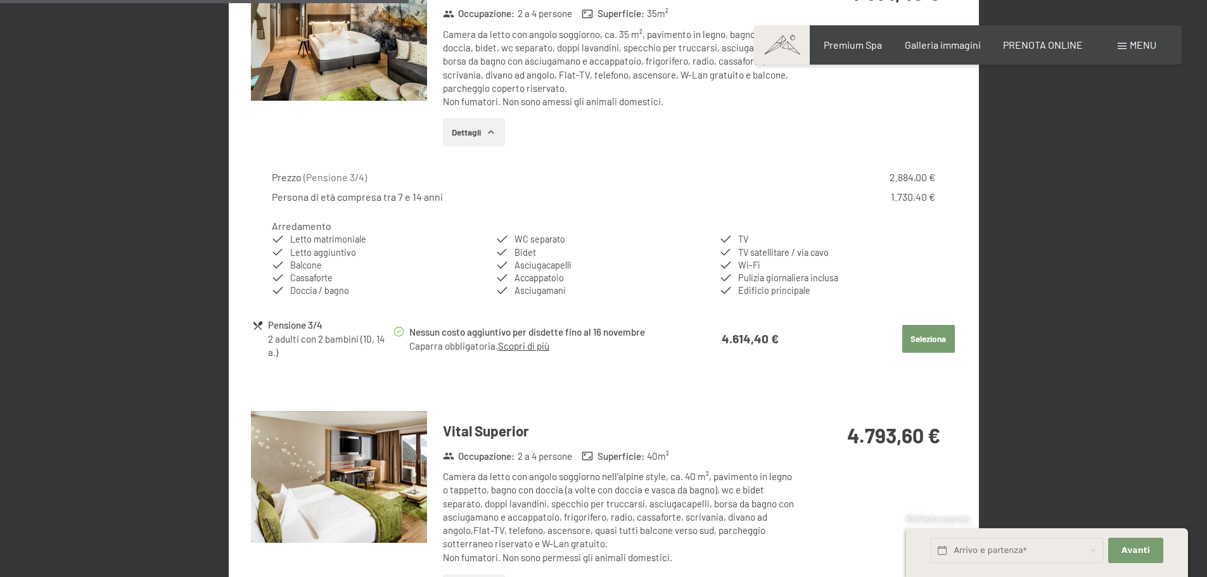
scroll to position [1394, 0]
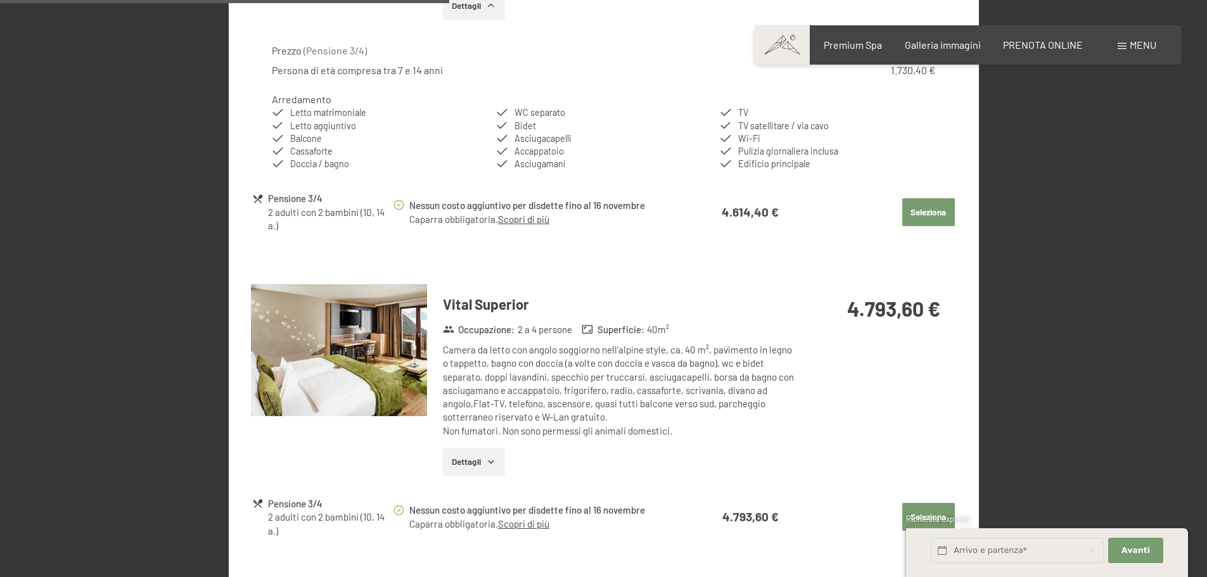
click at [924, 217] on button "Seleziona" at bounding box center [928, 212] width 53 height 28
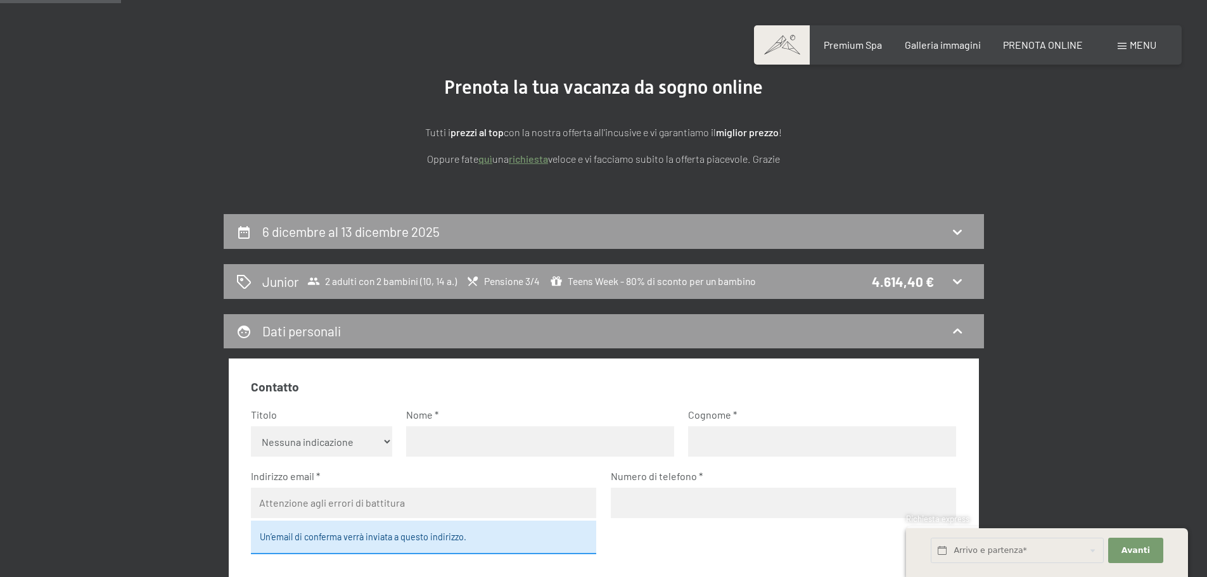
scroll to position [0, 0]
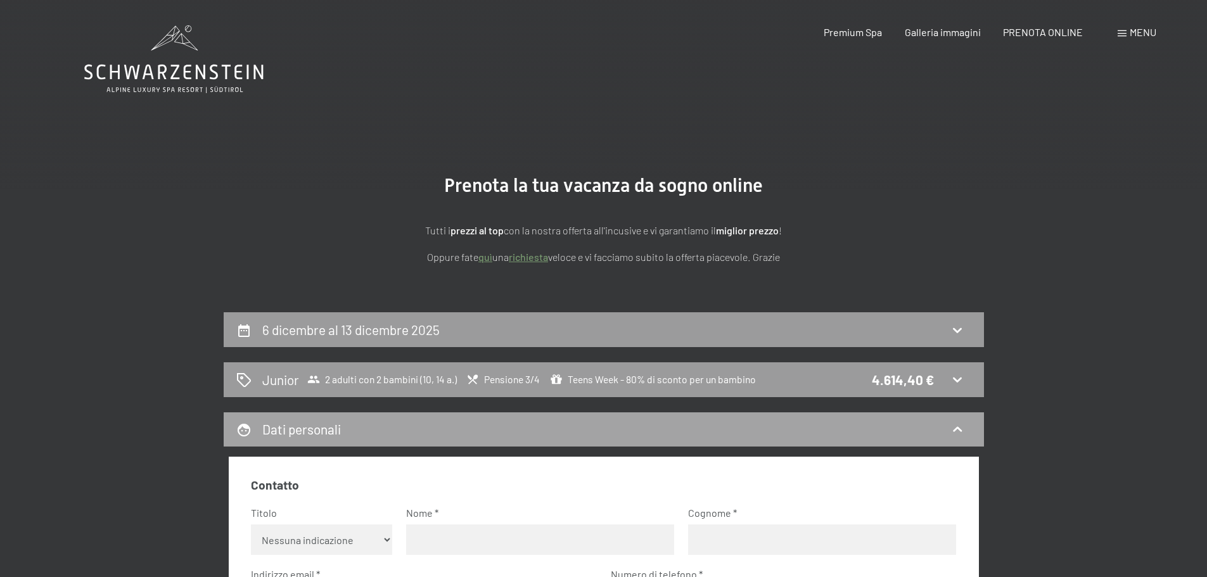
click at [965, 428] on icon at bounding box center [957, 429] width 15 height 15
